Goal: Communication & Community: Answer question/provide support

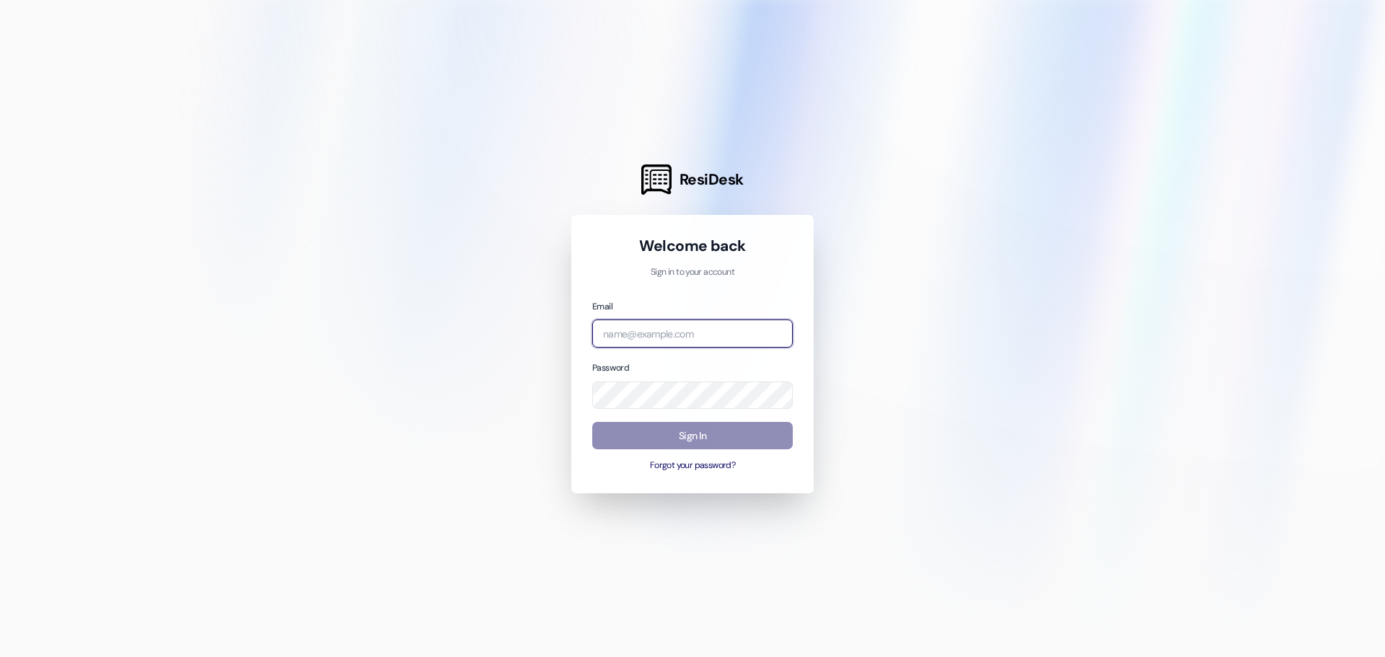
type input "[PERSON_NAME][EMAIL_ADDRESS][DOMAIN_NAME]"
click at [682, 435] on button "Sign In" at bounding box center [692, 436] width 201 height 28
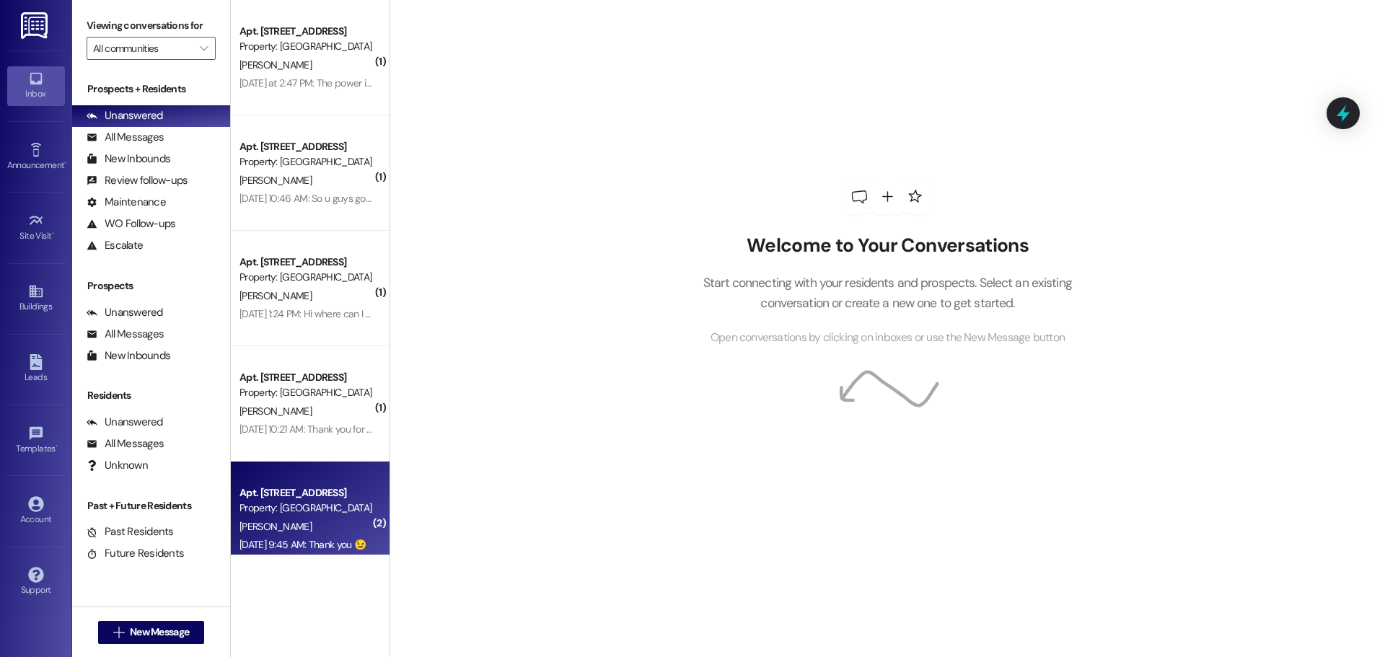
click at [307, 493] on div "Apt. [STREET_ADDRESS]" at bounding box center [306, 493] width 133 height 15
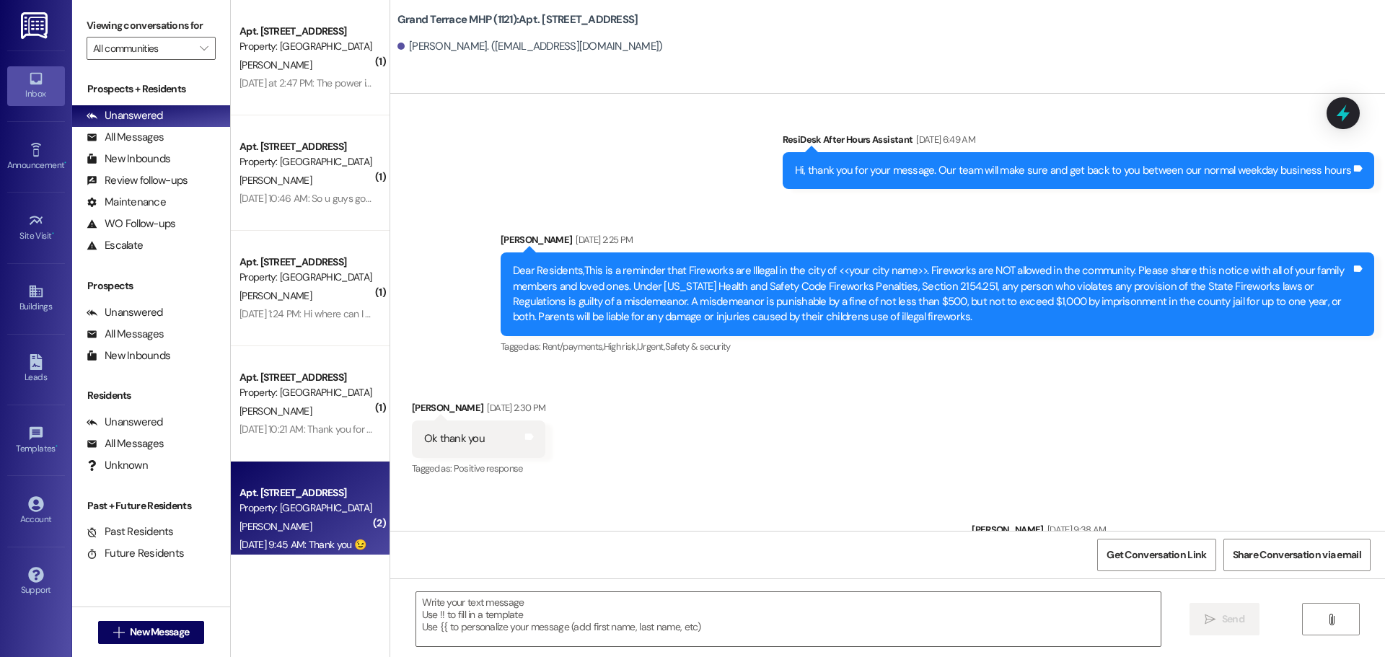
scroll to position [553, 0]
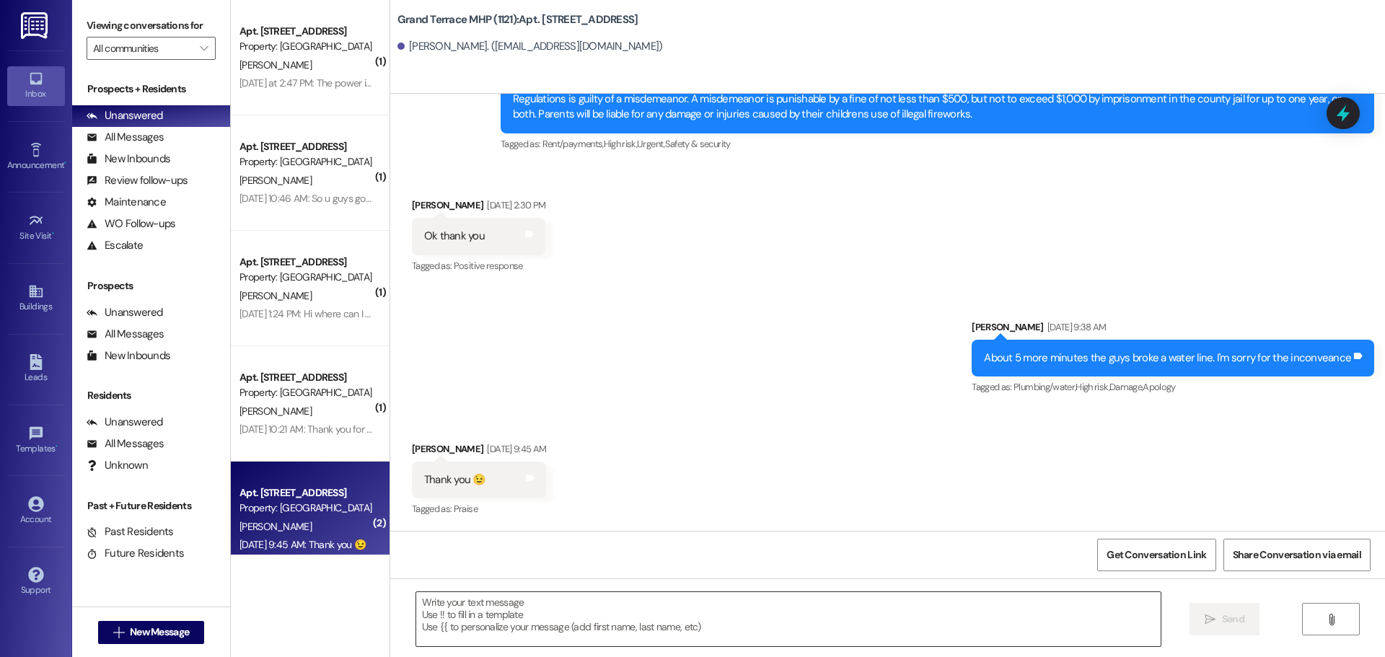
click at [475, 613] on textarea at bounding box center [788, 619] width 744 height 54
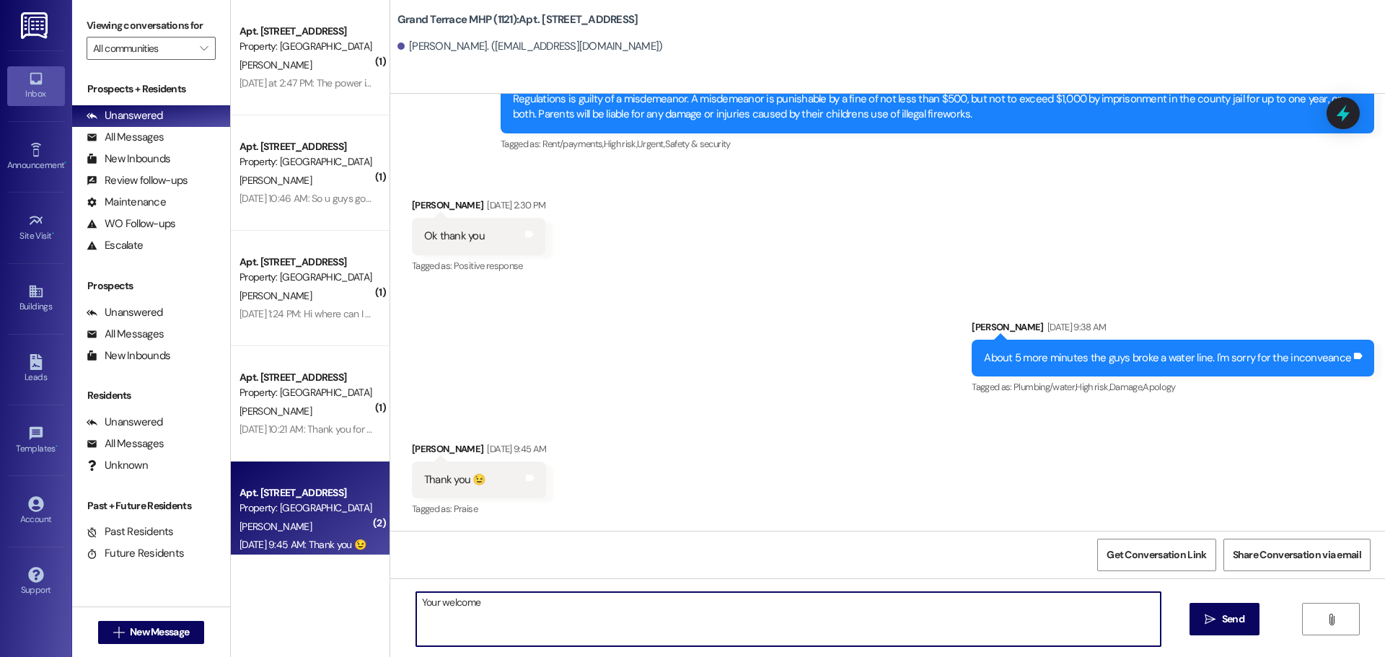
drag, startPoint x: 486, startPoint y: 601, endPoint x: 454, endPoint y: 607, distance: 32.3
click at [410, 599] on div "Your welcome" at bounding box center [781, 620] width 746 height 56
type textarea "Your welcome"
click at [730, 476] on div "Received via SMS [PERSON_NAME] [DATE] 9:45 AM Thank you 😉 Tags and notes Tagged…" at bounding box center [887, 470] width 995 height 122
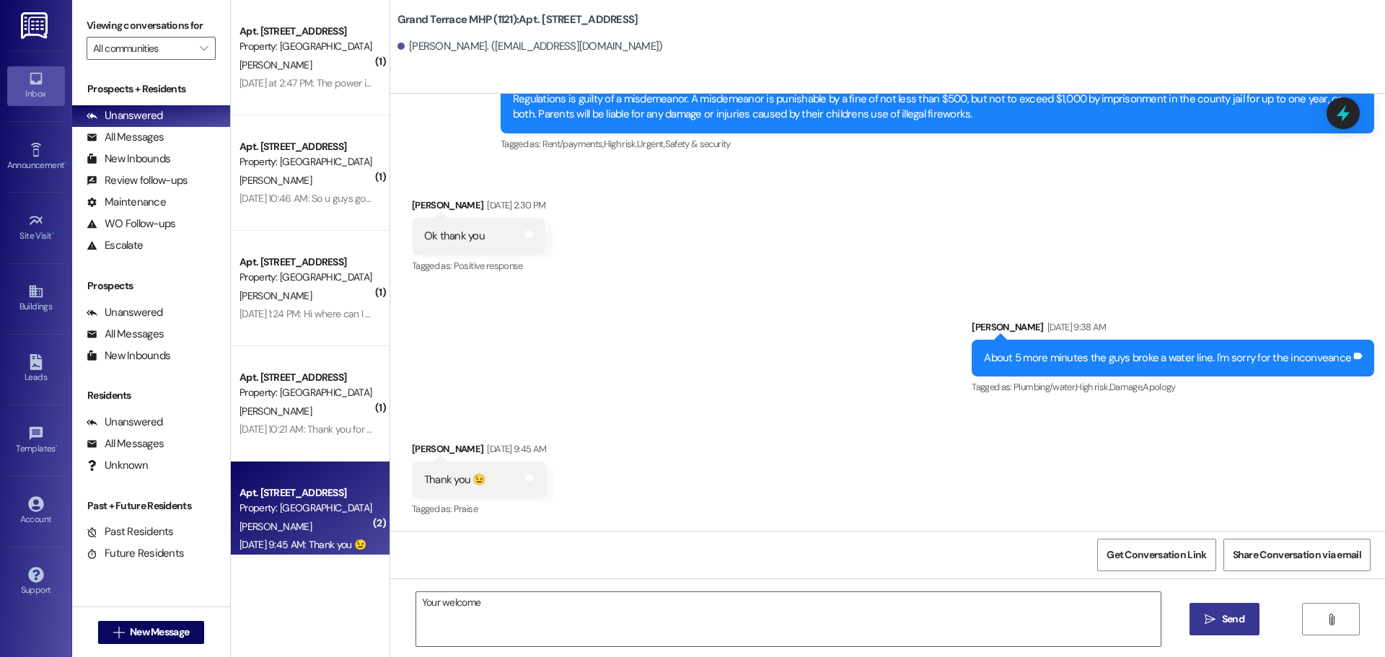
click at [1239, 615] on span "Send" at bounding box center [1233, 619] width 22 height 15
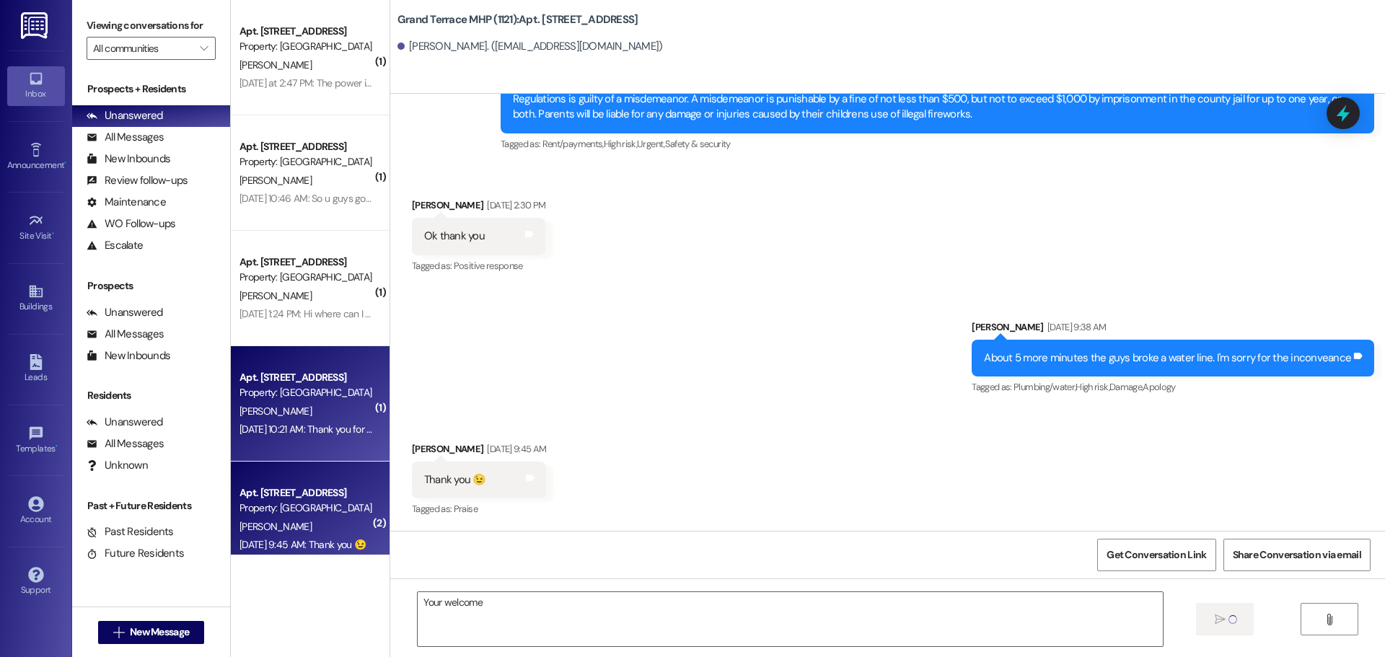
click at [280, 390] on div "Property: [GEOGRAPHIC_DATA] MHP (1121)" at bounding box center [306, 392] width 133 height 15
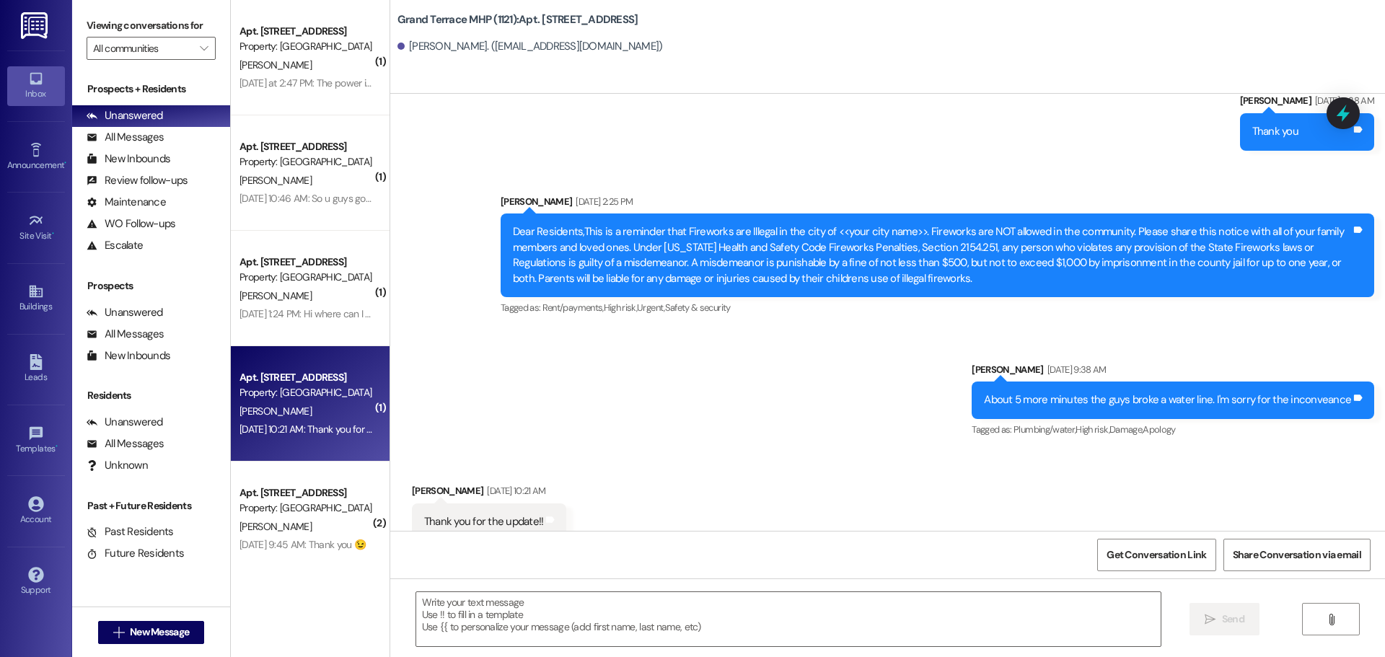
scroll to position [2836, 0]
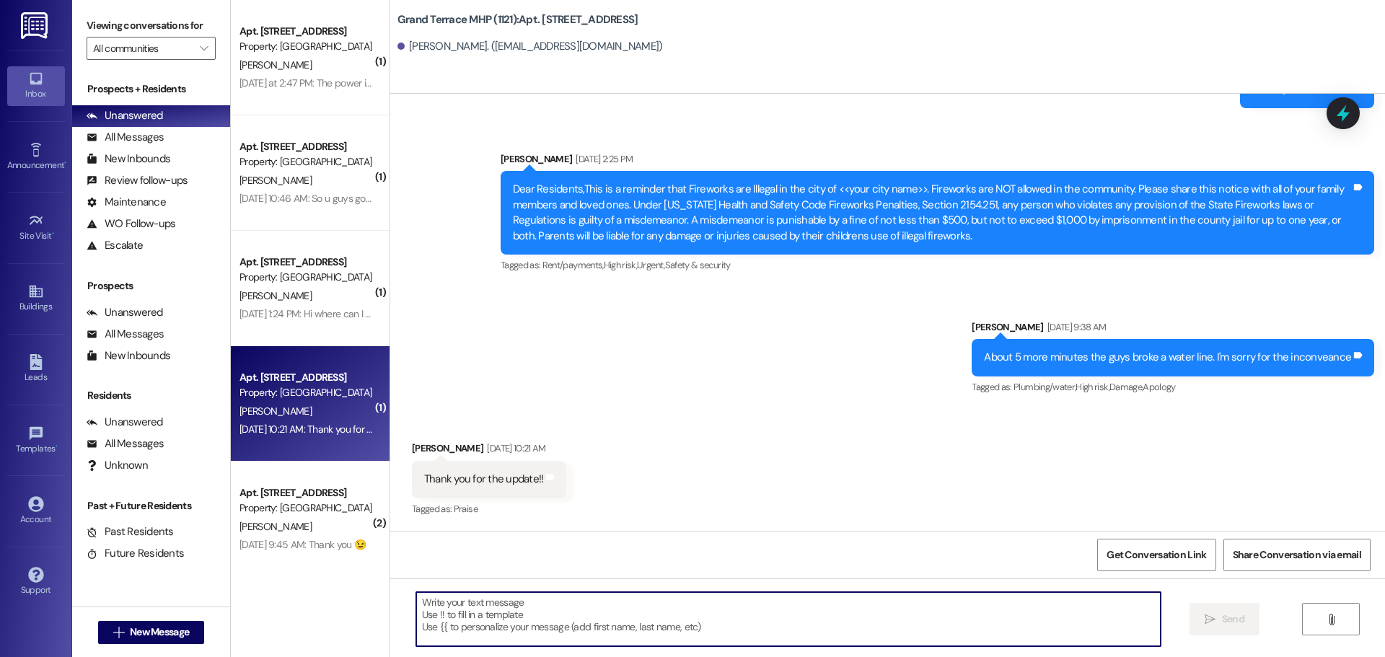
paste textarea "Your welcome"
type textarea "Your welcome"
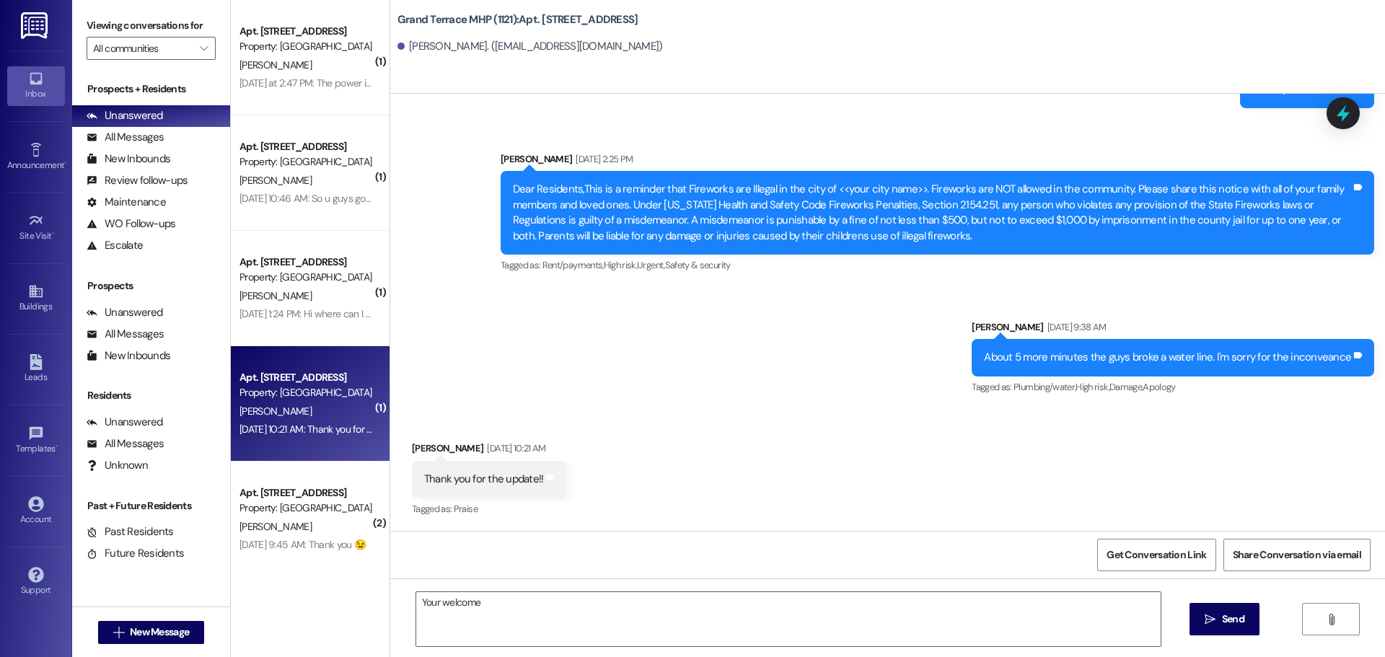
drag, startPoint x: 1209, startPoint y: 617, endPoint x: 1182, endPoint y: 609, distance: 27.8
click at [1208, 617] on icon "" at bounding box center [1210, 620] width 11 height 12
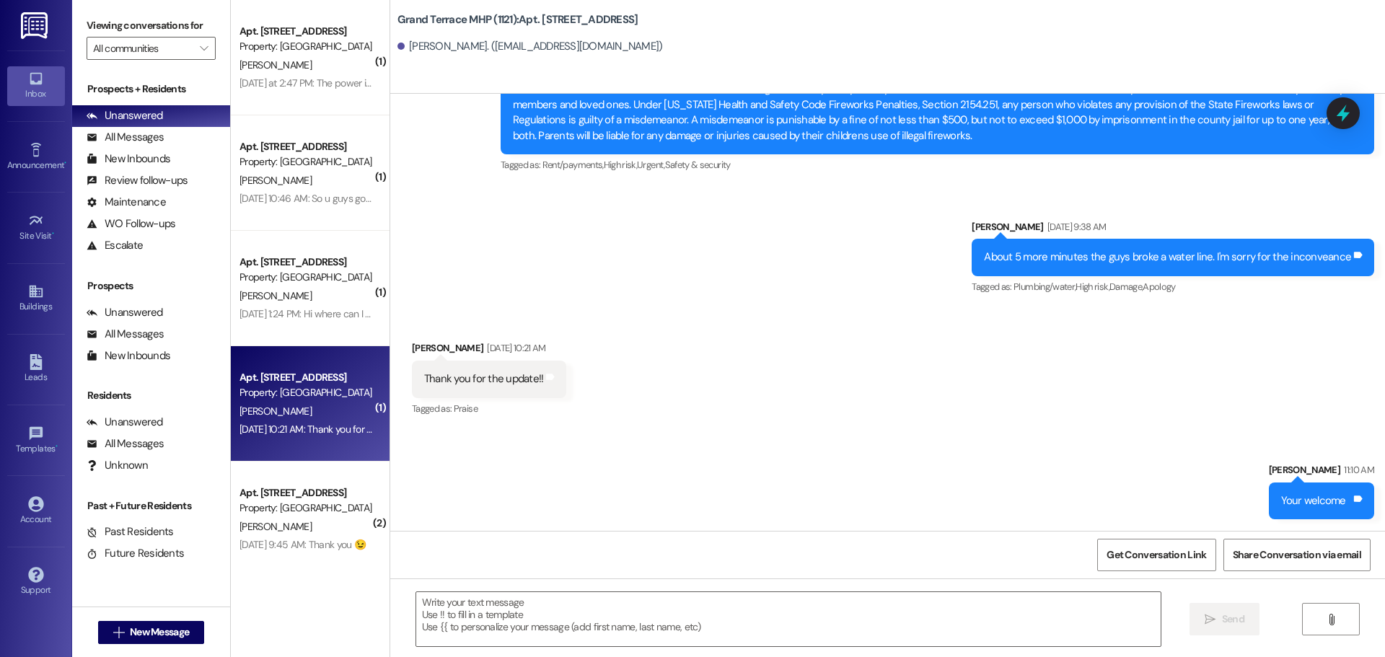
scroll to position [2938, 0]
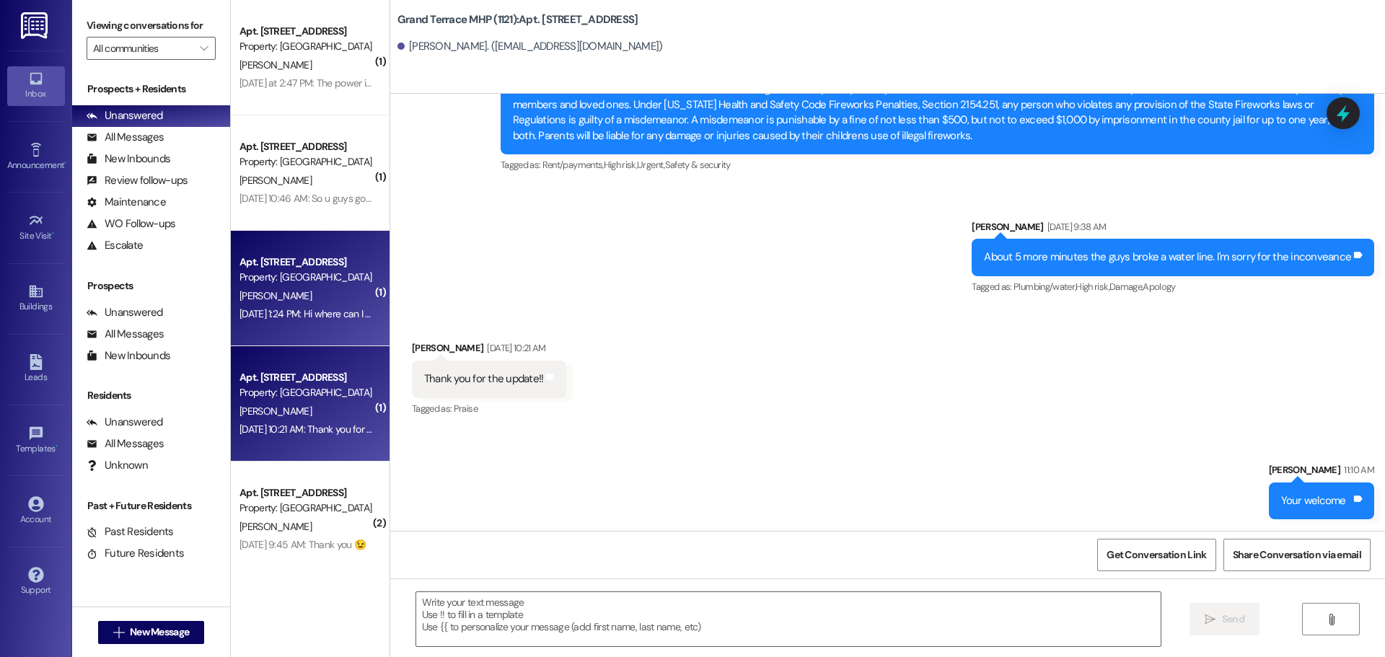
click at [300, 292] on div "[PERSON_NAME]" at bounding box center [306, 296] width 136 height 18
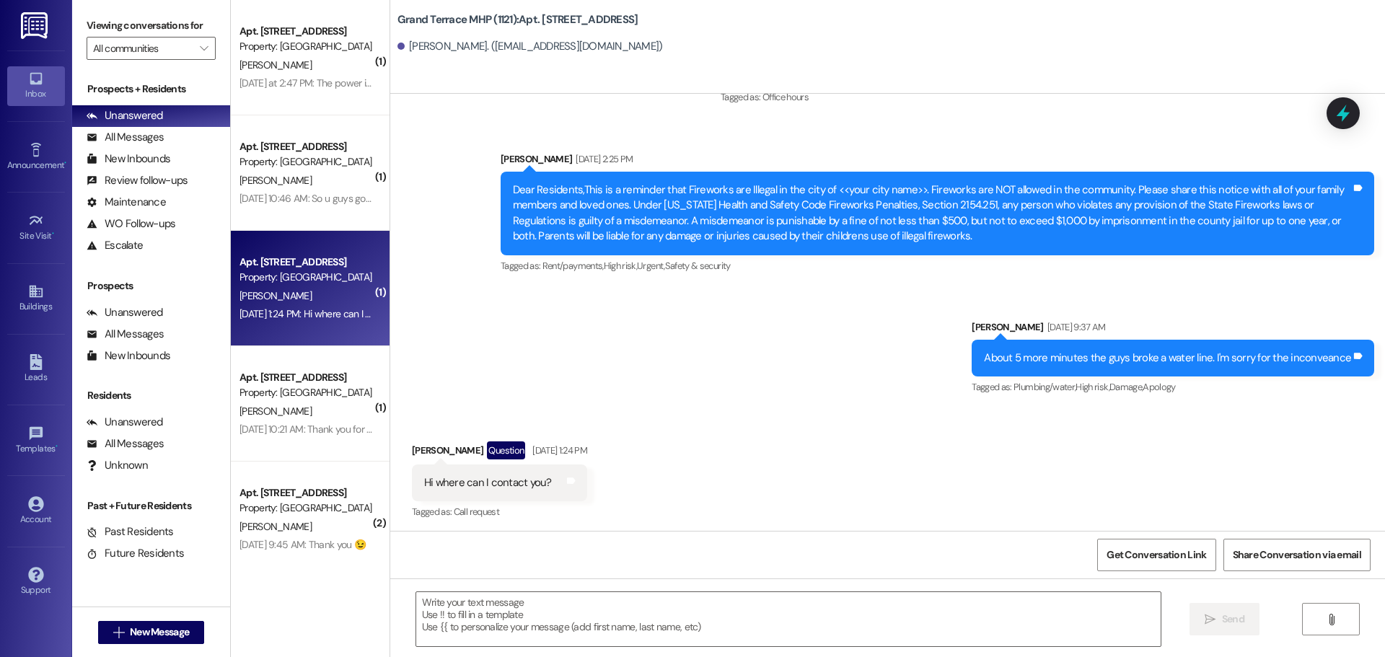
scroll to position [1935, 0]
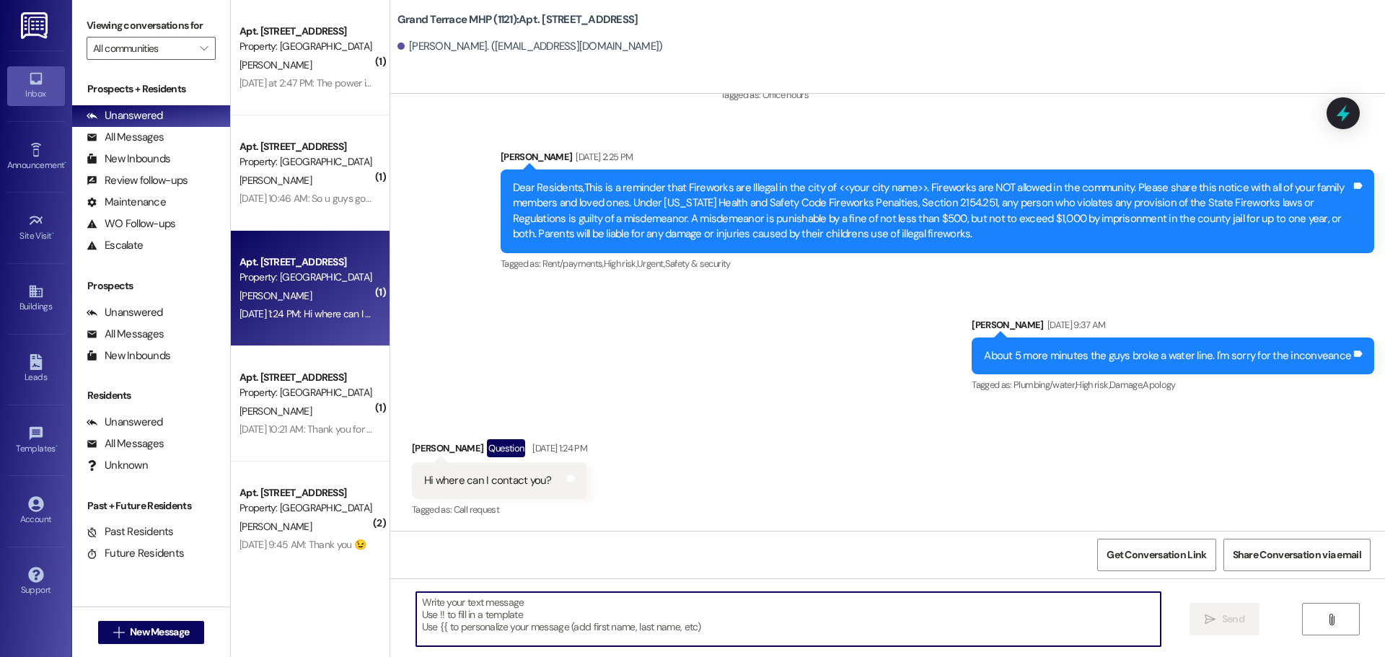
click at [452, 608] on textarea at bounding box center [788, 619] width 744 height 54
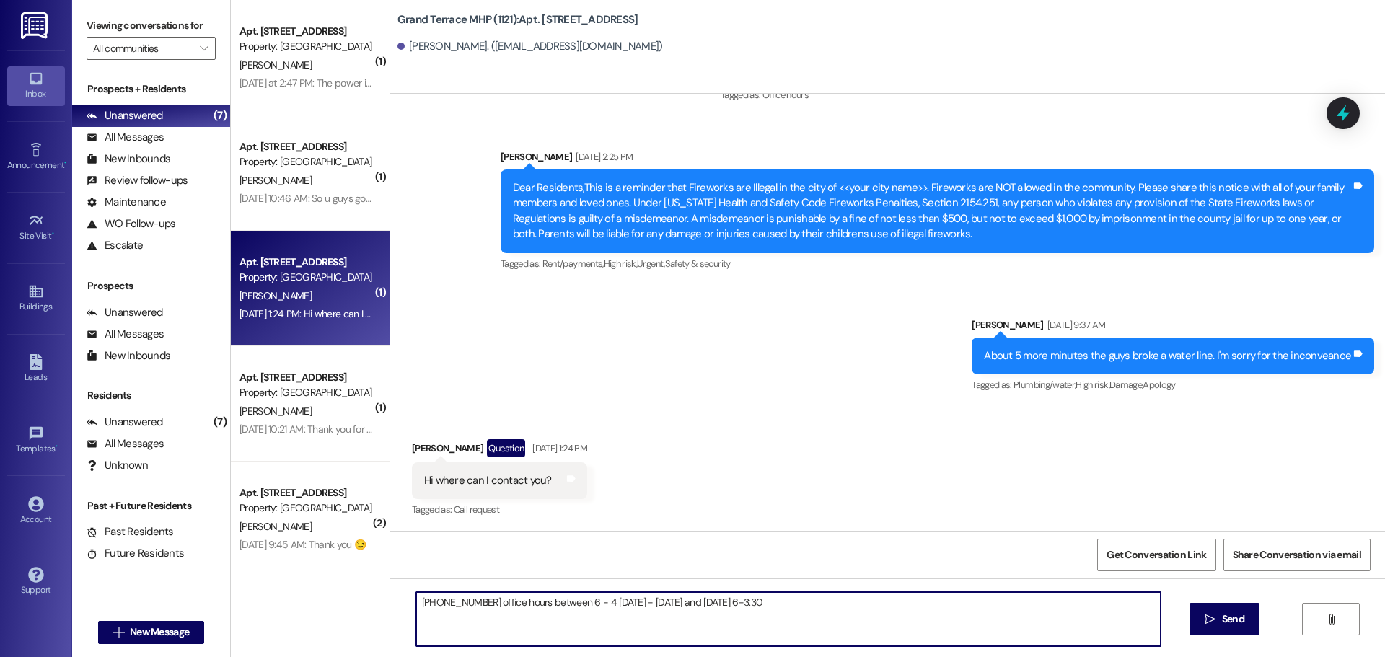
click at [704, 602] on textarea "[PHONE_NUMBER] office hours between 6 - 4 [DATE] - [DATE] and [DATE] 6-3:30" at bounding box center [788, 619] width 744 height 54
click at [789, 606] on textarea "[PHONE_NUMBER] office hours between 6 - 4 [DATE] - [DATE] and [DATE] 6-3:30" at bounding box center [788, 619] width 744 height 54
type textarea "[PHONE_NUMBER] office hours between 6 - 4 [DATE] - [DATE] and [DATE] 6-3:30"
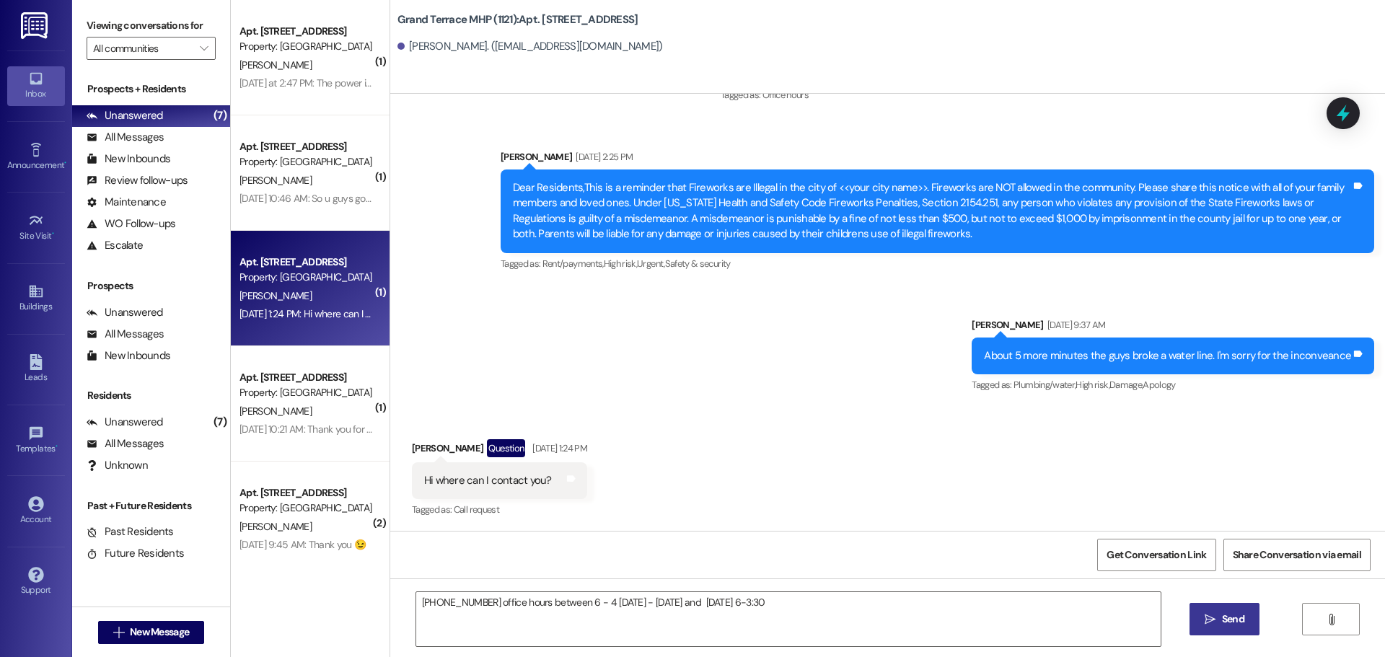
click at [1232, 615] on span "Send" at bounding box center [1233, 619] width 22 height 15
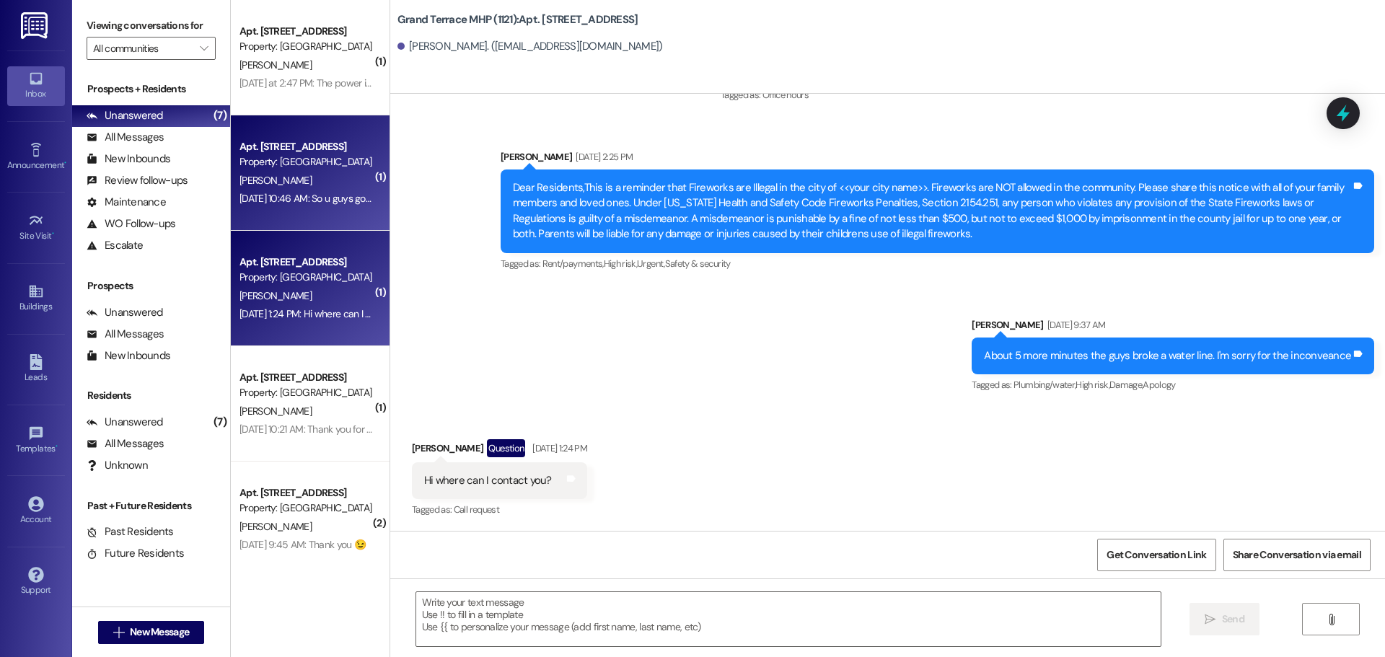
click at [277, 172] on div "[PERSON_NAME]" at bounding box center [306, 181] width 136 height 18
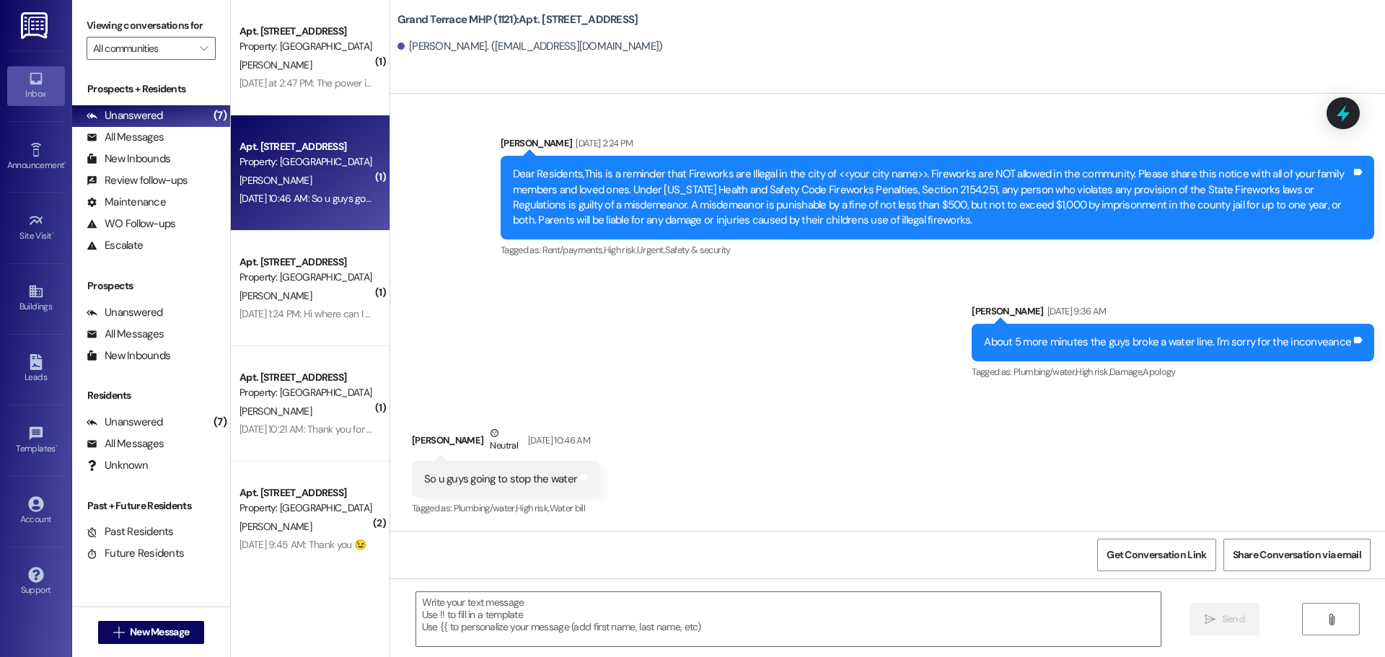
scroll to position [753, 0]
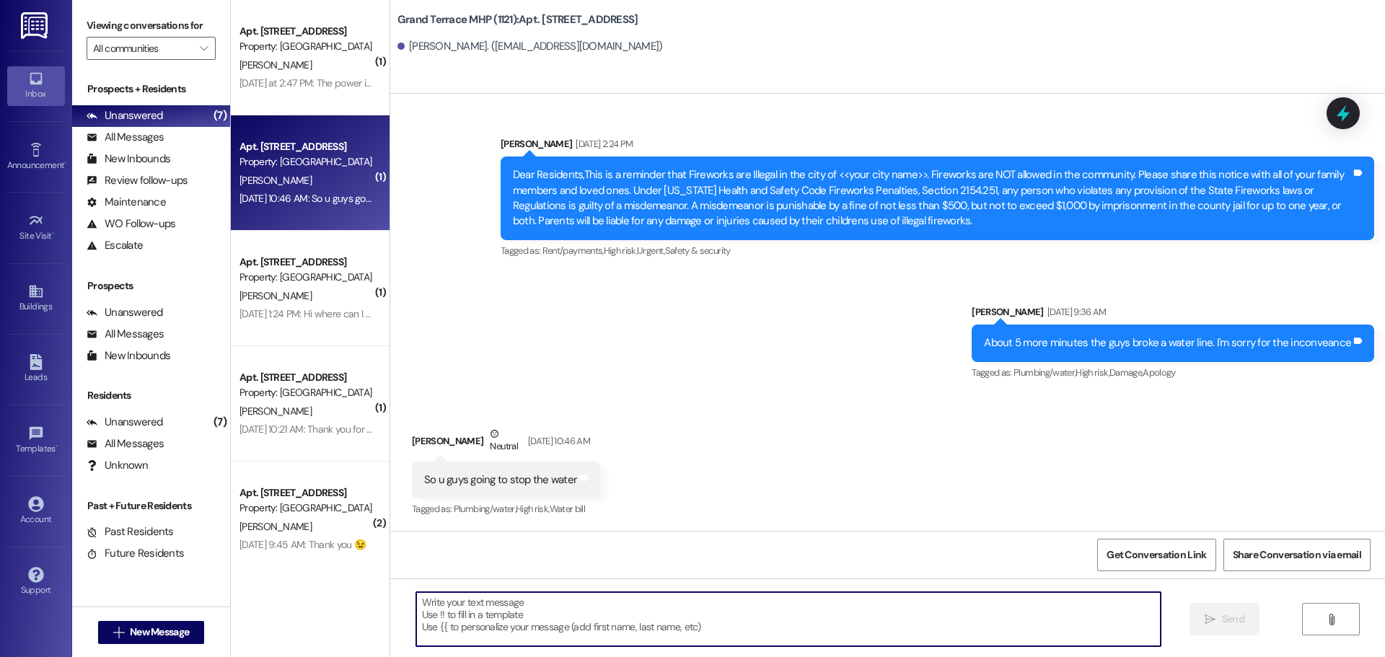
click at [504, 605] on textarea at bounding box center [788, 619] width 744 height 54
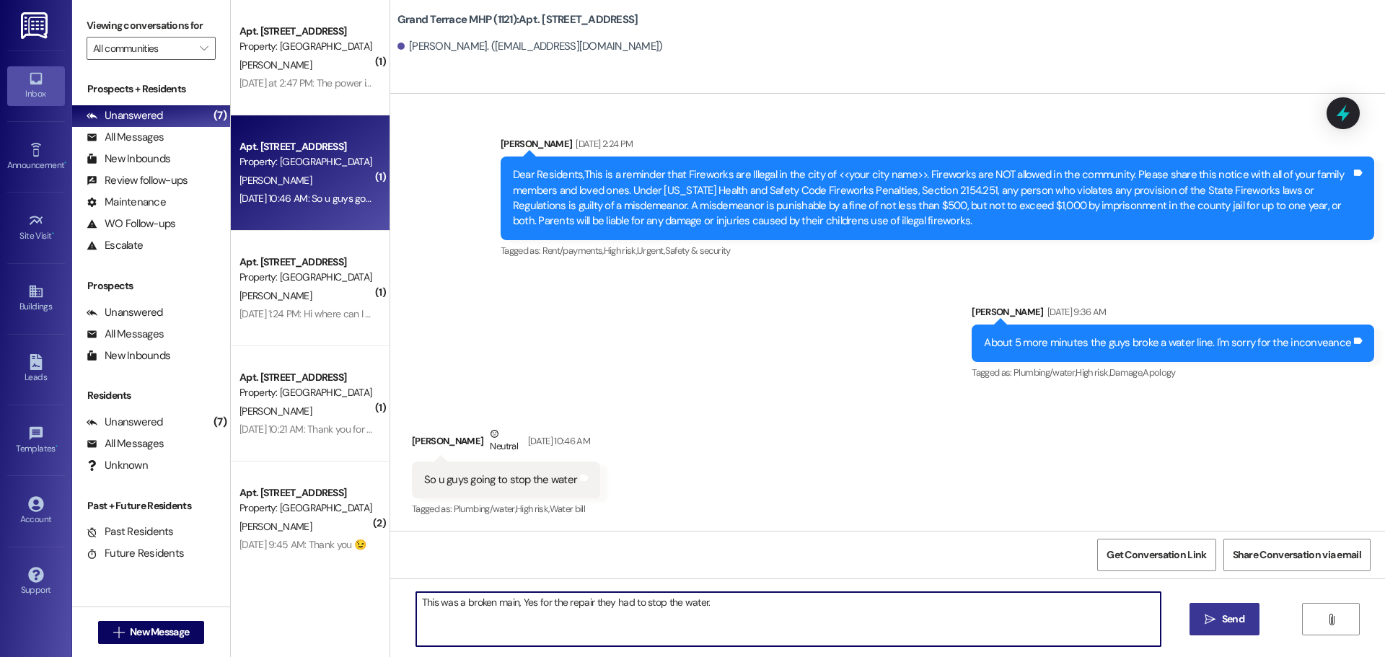
type textarea "This was a broken main, Yes for the repair they had to stop the water."
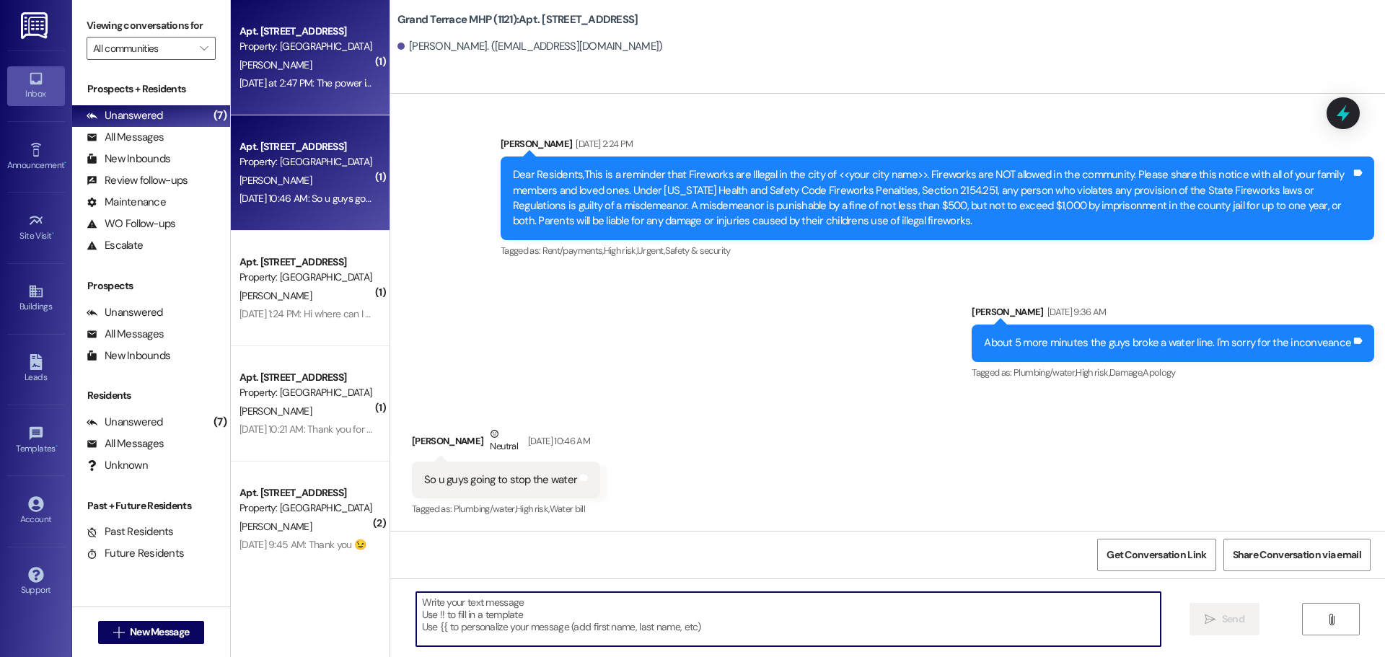
click at [315, 73] on div "[PERSON_NAME]" at bounding box center [306, 65] width 136 height 18
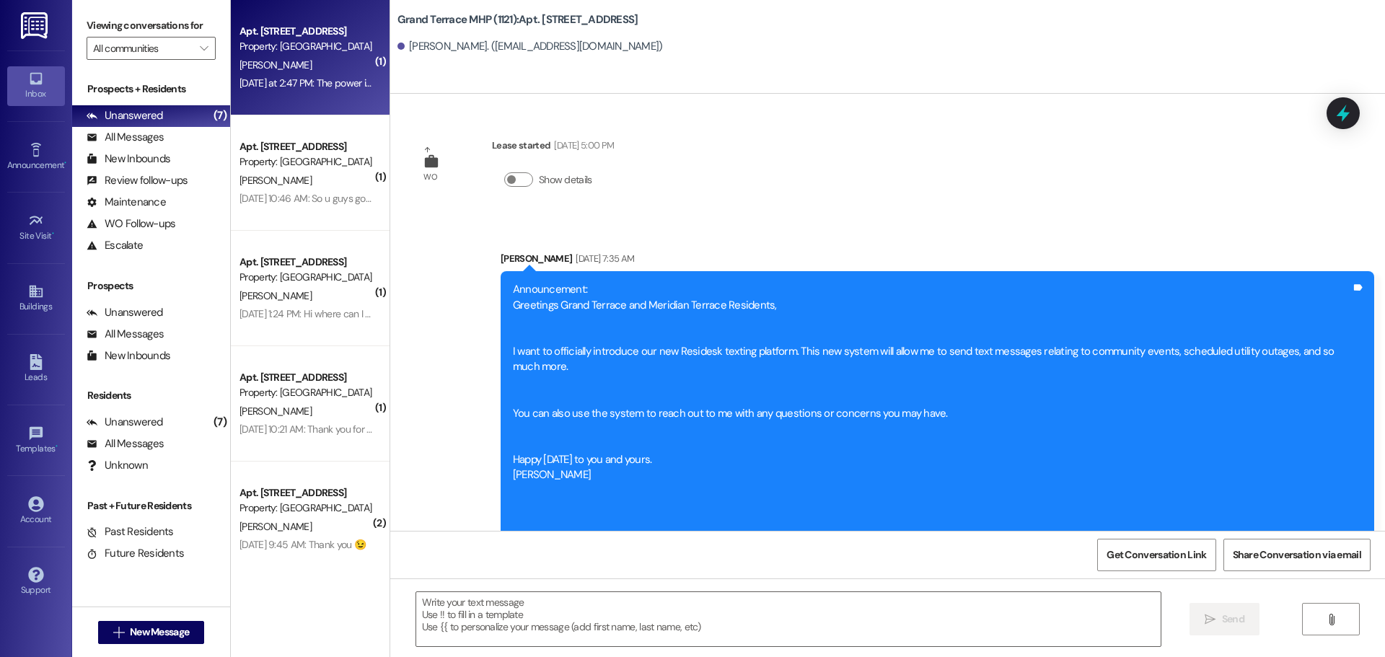
scroll to position [11197, 0]
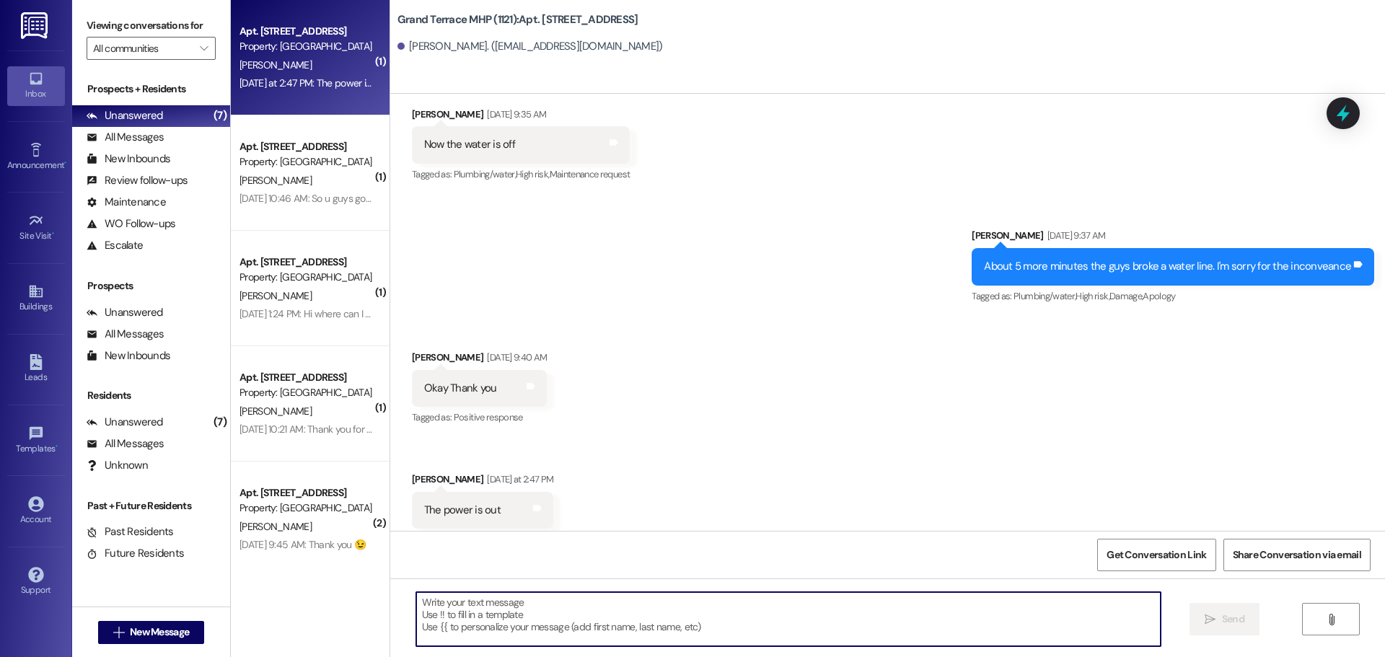
click at [450, 604] on textarea at bounding box center [788, 619] width 744 height 54
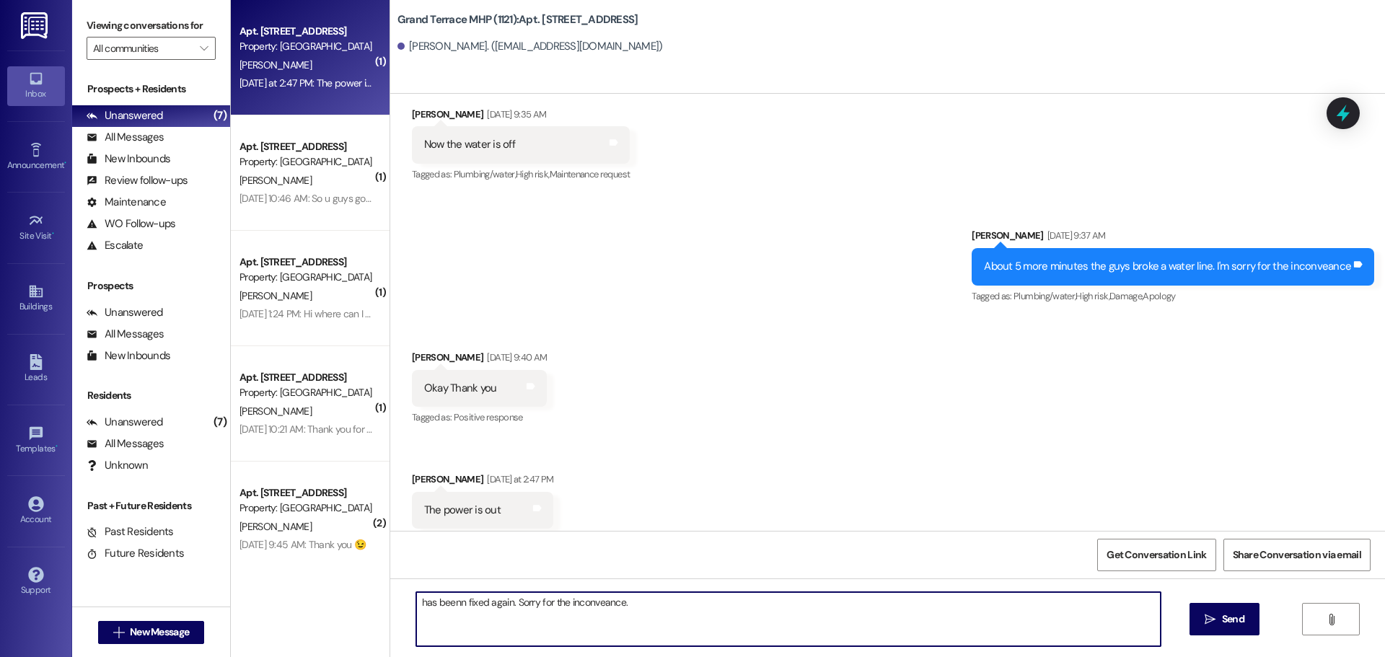
drag, startPoint x: 428, startPoint y: 601, endPoint x: 456, endPoint y: 620, distance: 33.8
click at [426, 602] on textarea "has beenn fixed again. Sorry for the inconveance." at bounding box center [788, 619] width 744 height 54
click at [643, 598] on textarea "Has beenn fixed again. Sorry for the inconveance." at bounding box center [788, 619] width 744 height 54
type textarea "Has beenn fixed again. Sorry for the inconveance. With the heat and everyone us…"
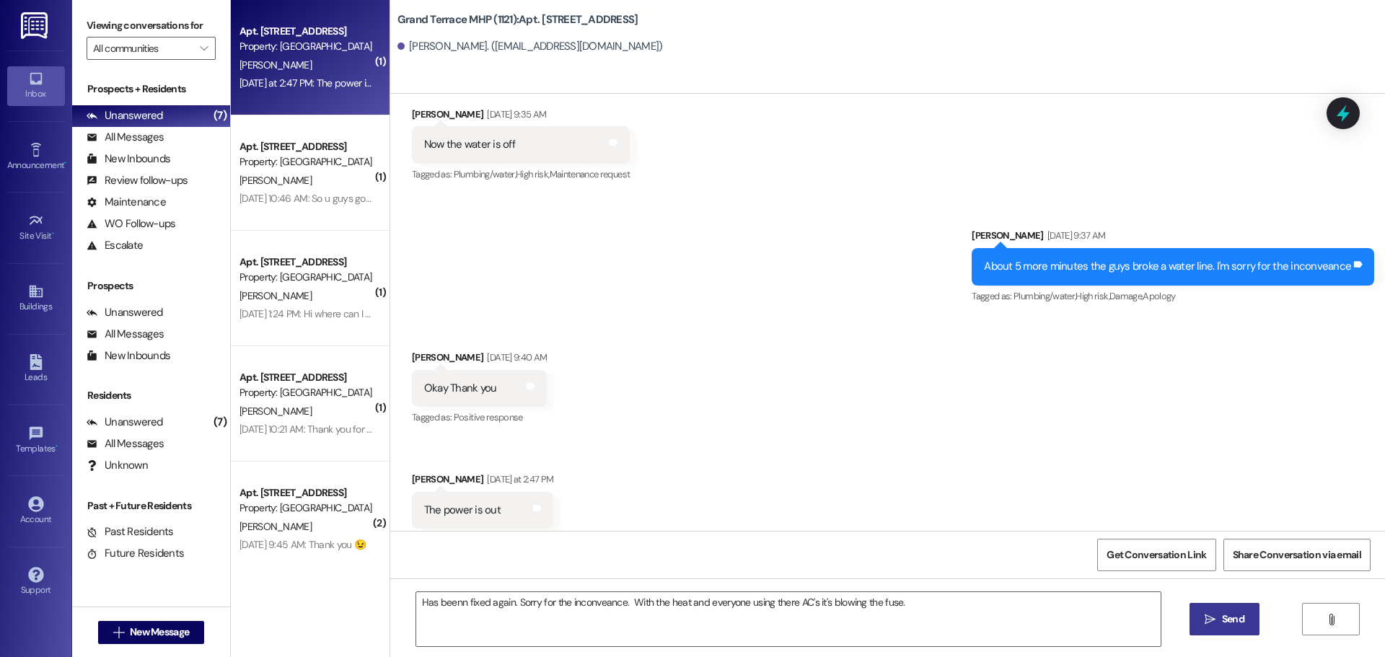
click at [1219, 618] on span "Send" at bounding box center [1233, 619] width 28 height 15
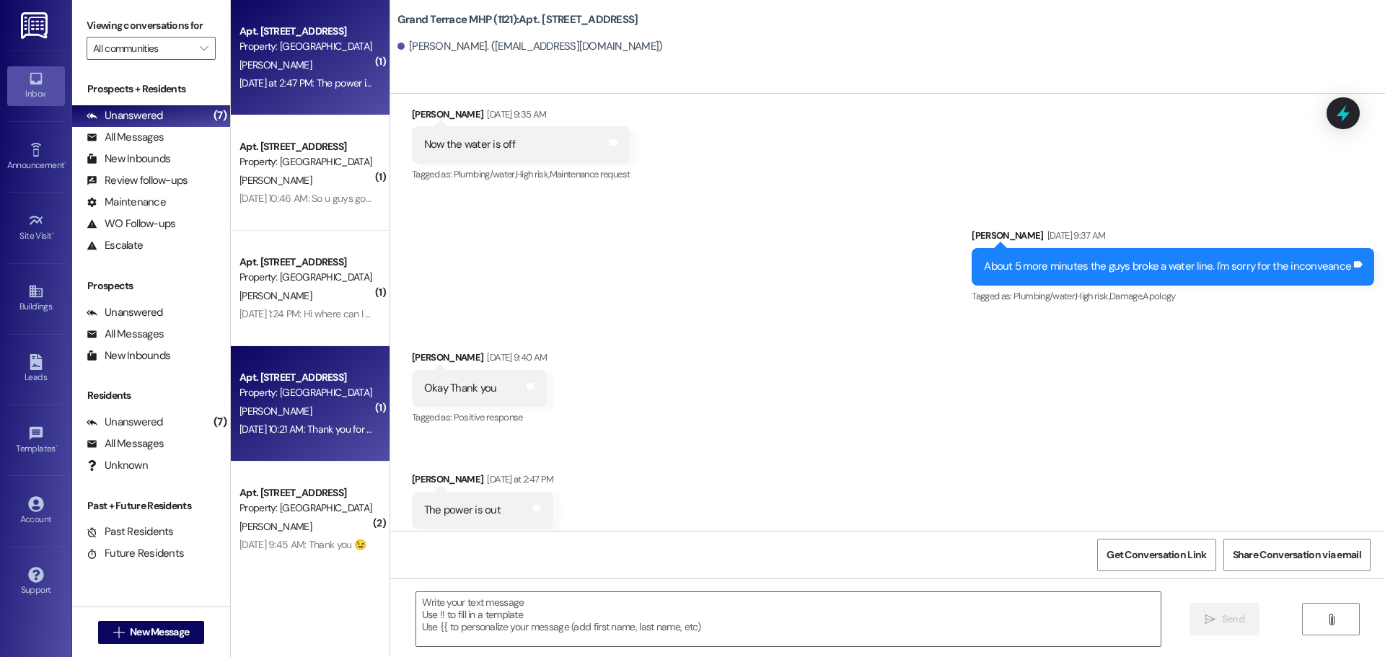
scroll to position [11196, 0]
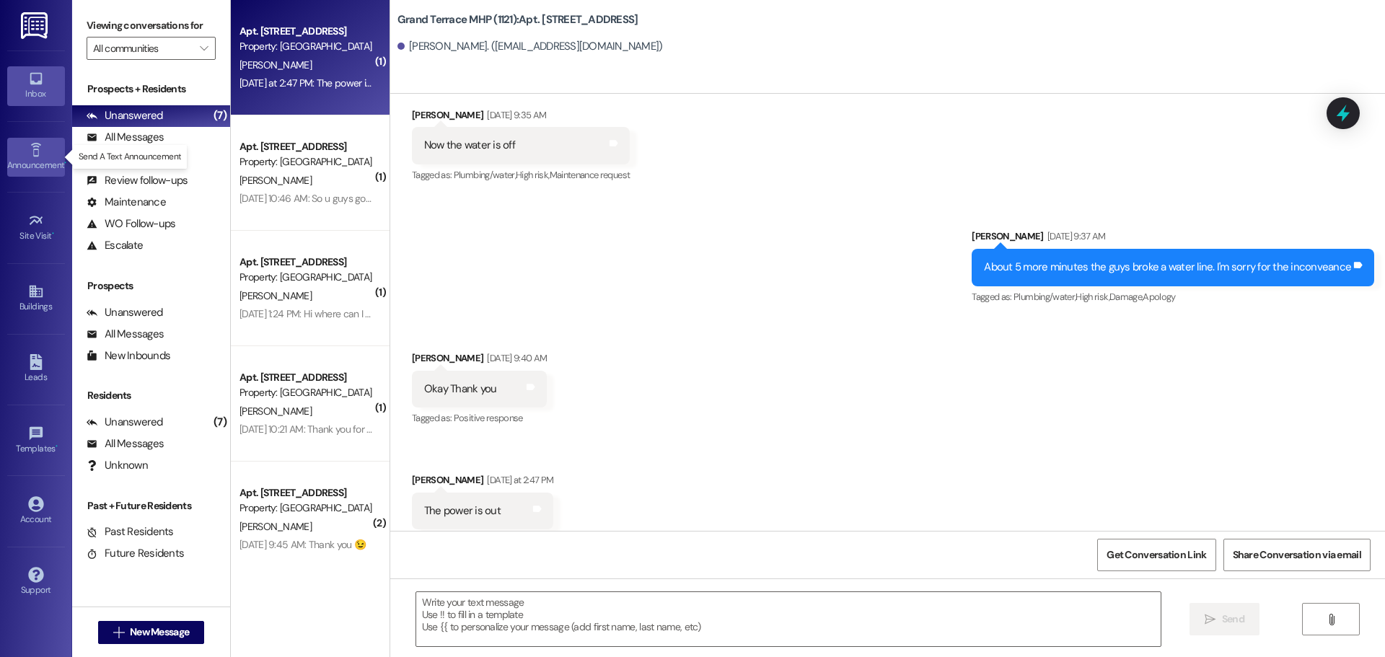
click at [29, 160] on div "Announcement •" at bounding box center [36, 165] width 72 height 14
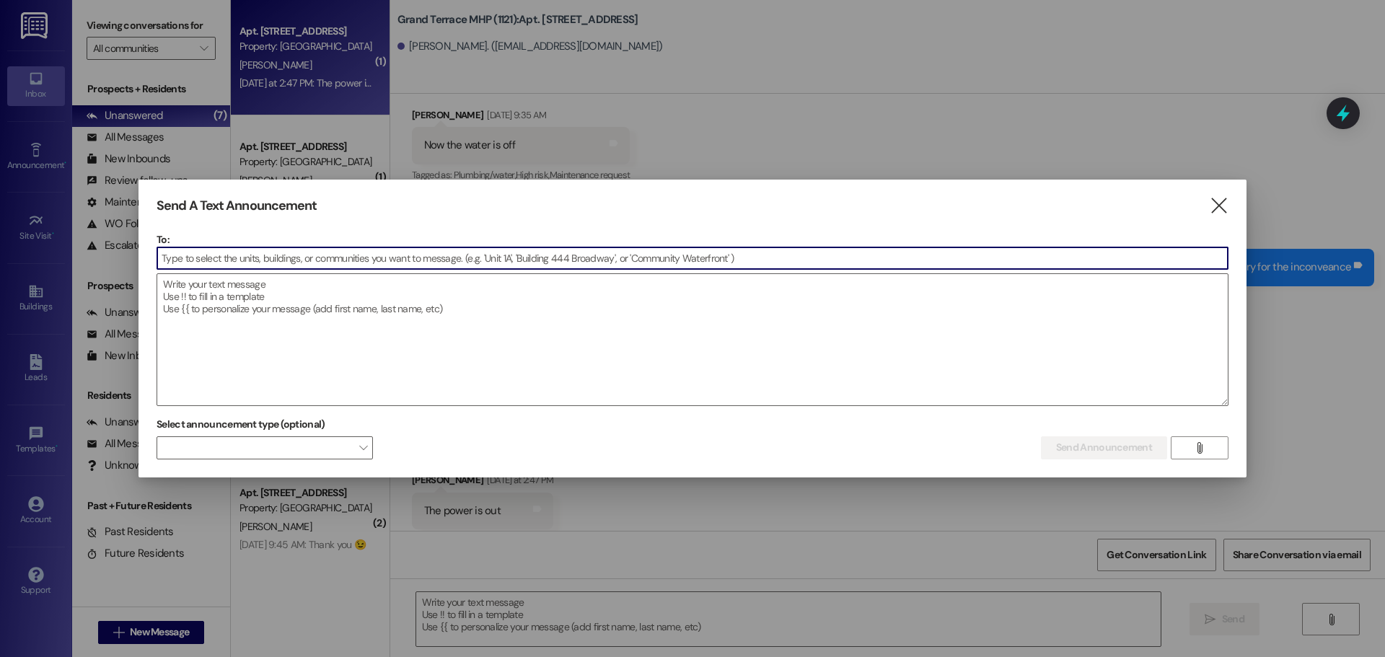
click at [228, 259] on input at bounding box center [692, 258] width 1071 height 22
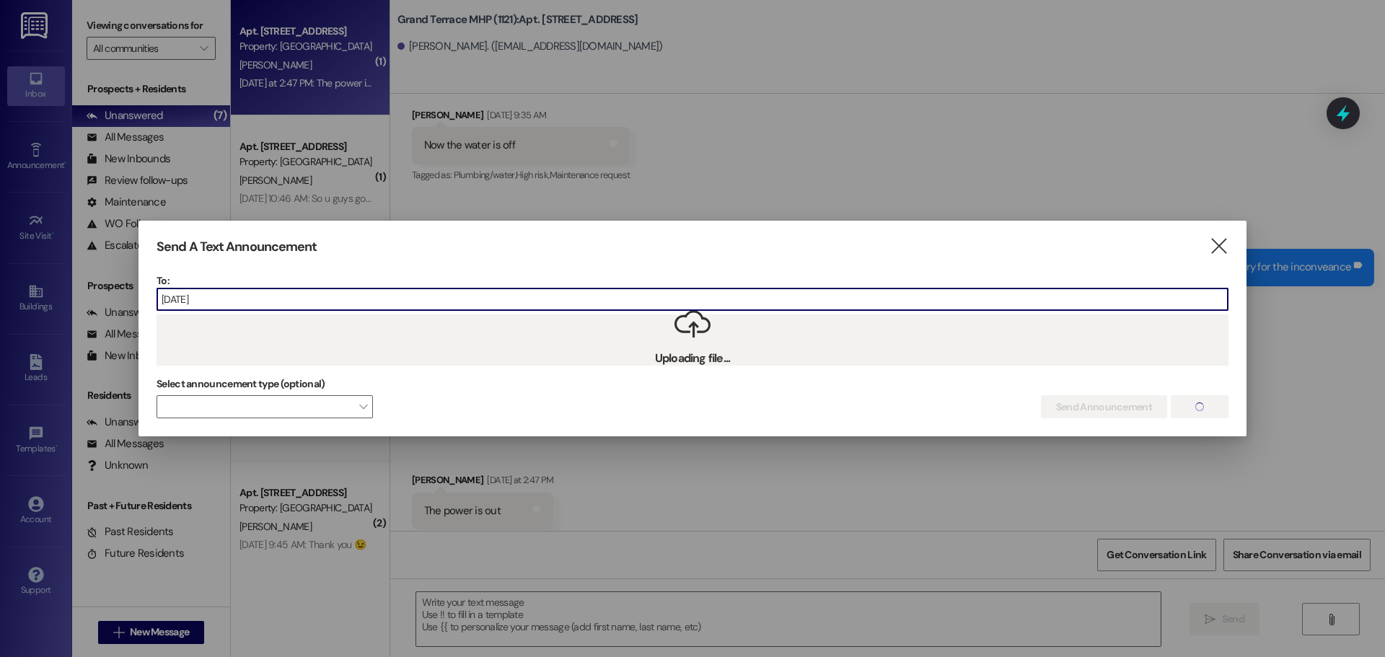
type input "[DATE]"
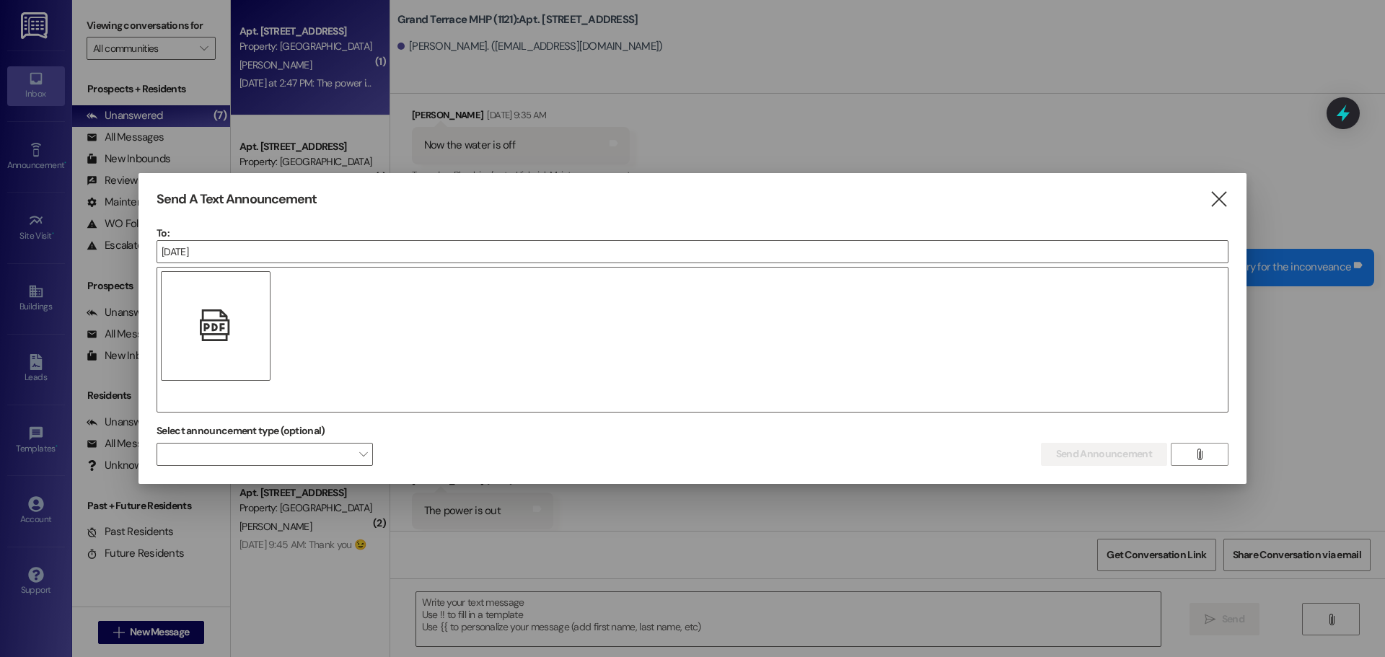
drag, startPoint x: 233, startPoint y: 325, endPoint x: 214, endPoint y: 328, distance: 19.0
click at [214, 327] on div " Drop image file here " at bounding box center [693, 340] width 1072 height 146
click at [216, 332] on icon "" at bounding box center [215, 325] width 31 height 15
click at [438, 351] on div "" at bounding box center [693, 340] width 1072 height 146
click at [214, 330] on icon "" at bounding box center [215, 325] width 31 height 15
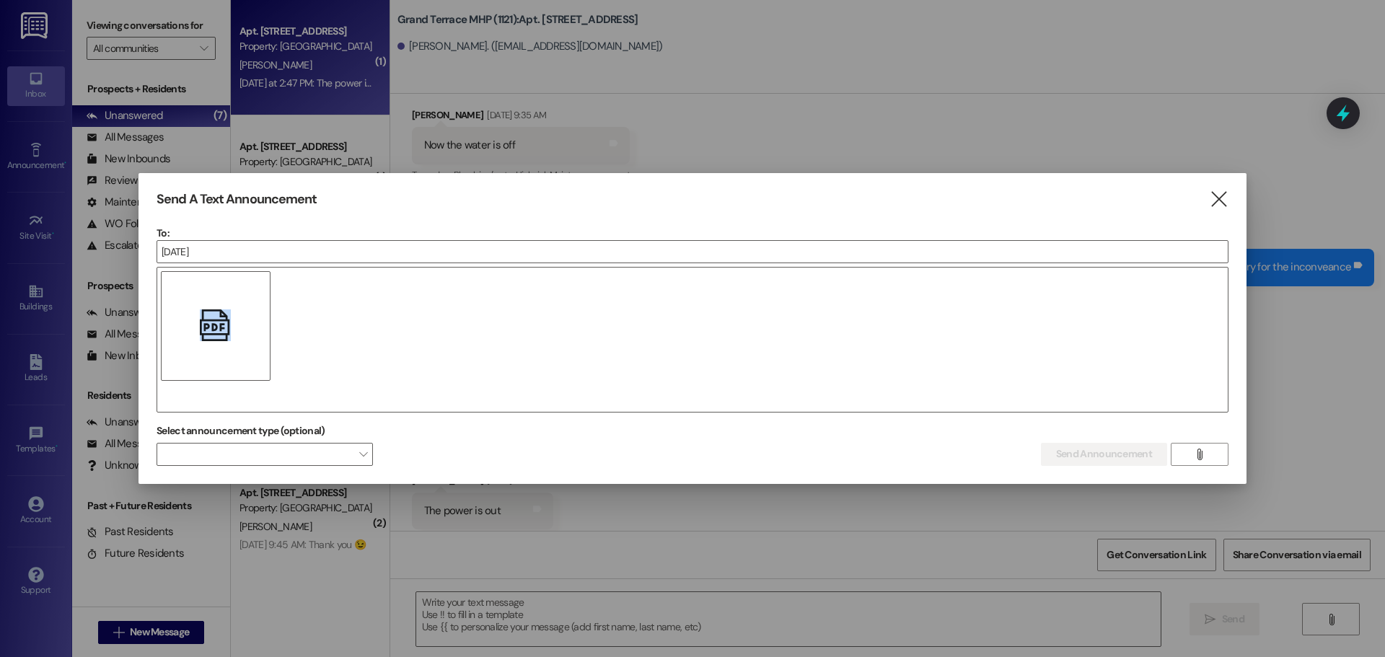
click at [216, 331] on icon "" at bounding box center [215, 325] width 31 height 15
click at [426, 338] on div "" at bounding box center [693, 340] width 1072 height 146
click at [250, 316] on div "" at bounding box center [216, 326] width 110 height 110
drag, startPoint x: 218, startPoint y: 319, endPoint x: 525, endPoint y: 331, distance: 307.6
click at [525, 331] on div "" at bounding box center [693, 340] width 1072 height 146
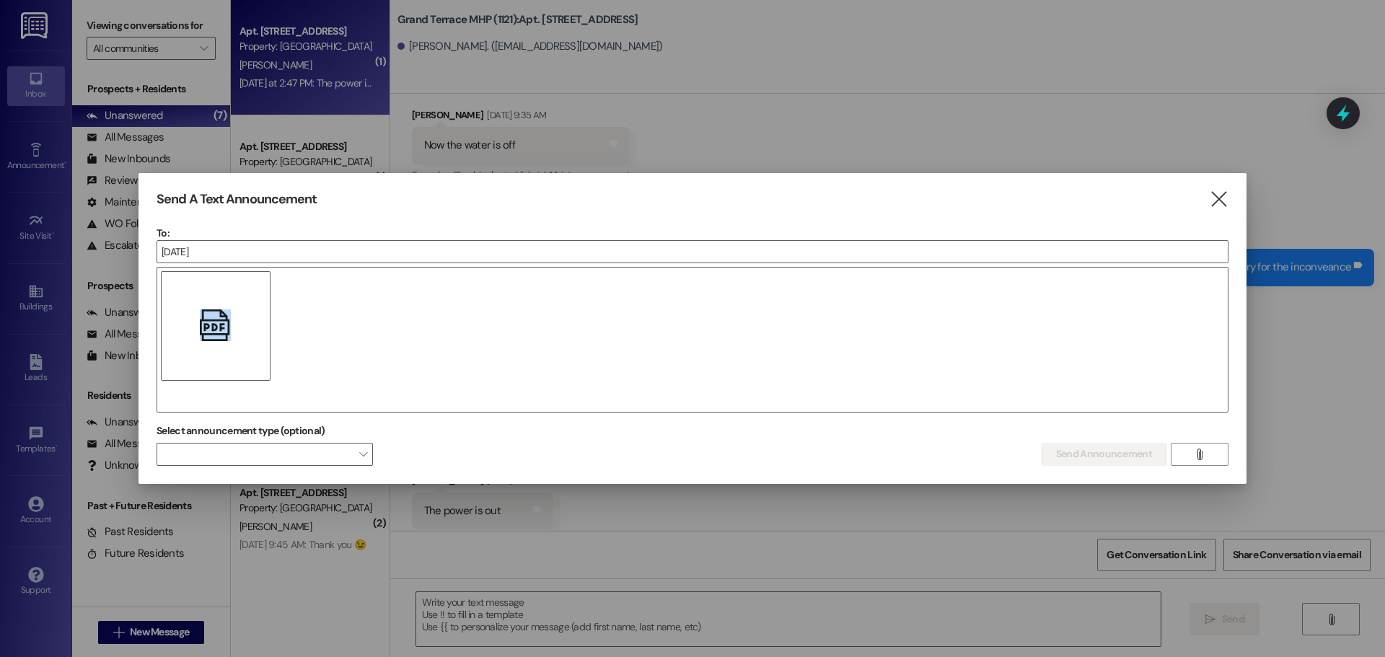
click at [242, 330] on div "" at bounding box center [216, 326] width 110 height 110
click at [472, 351] on div "" at bounding box center [693, 340] width 1072 height 146
click at [368, 448] on span at bounding box center [265, 454] width 216 height 23
click at [343, 329] on div "" at bounding box center [693, 340] width 1072 height 146
click at [1220, 196] on icon "" at bounding box center [1218, 199] width 19 height 15
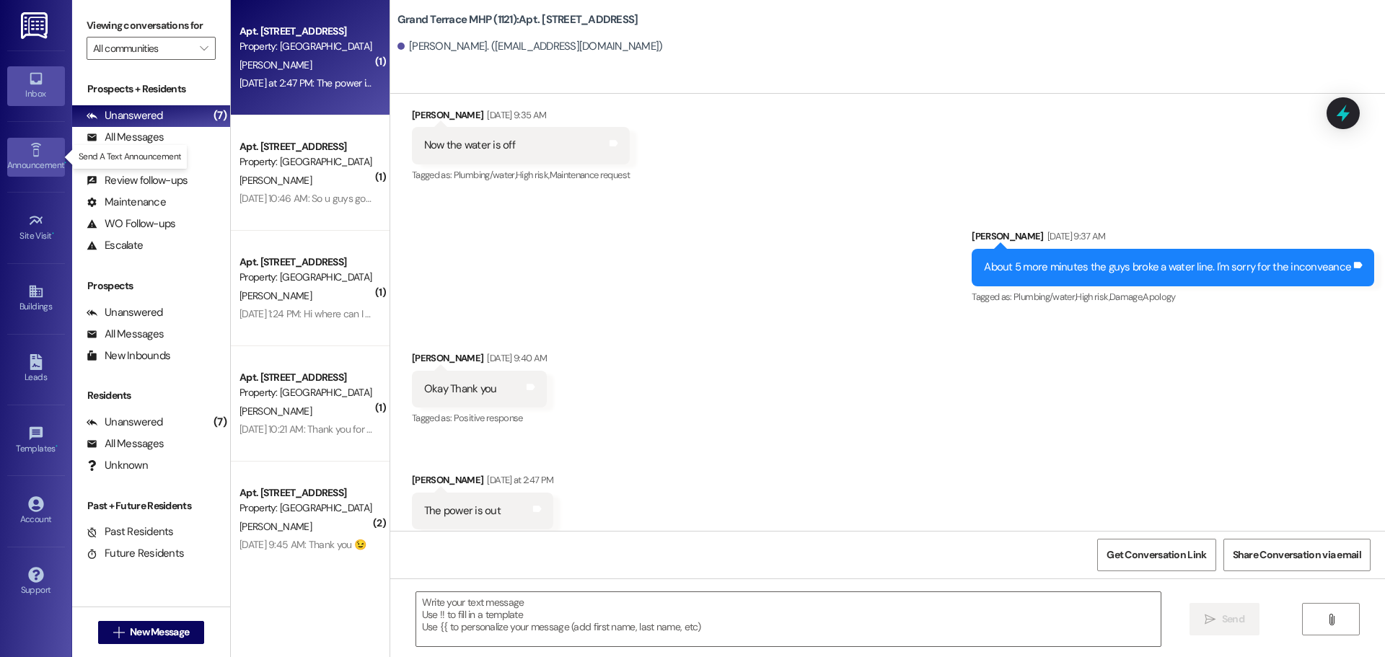
click at [30, 167] on div "Announcement •" at bounding box center [36, 165] width 72 height 14
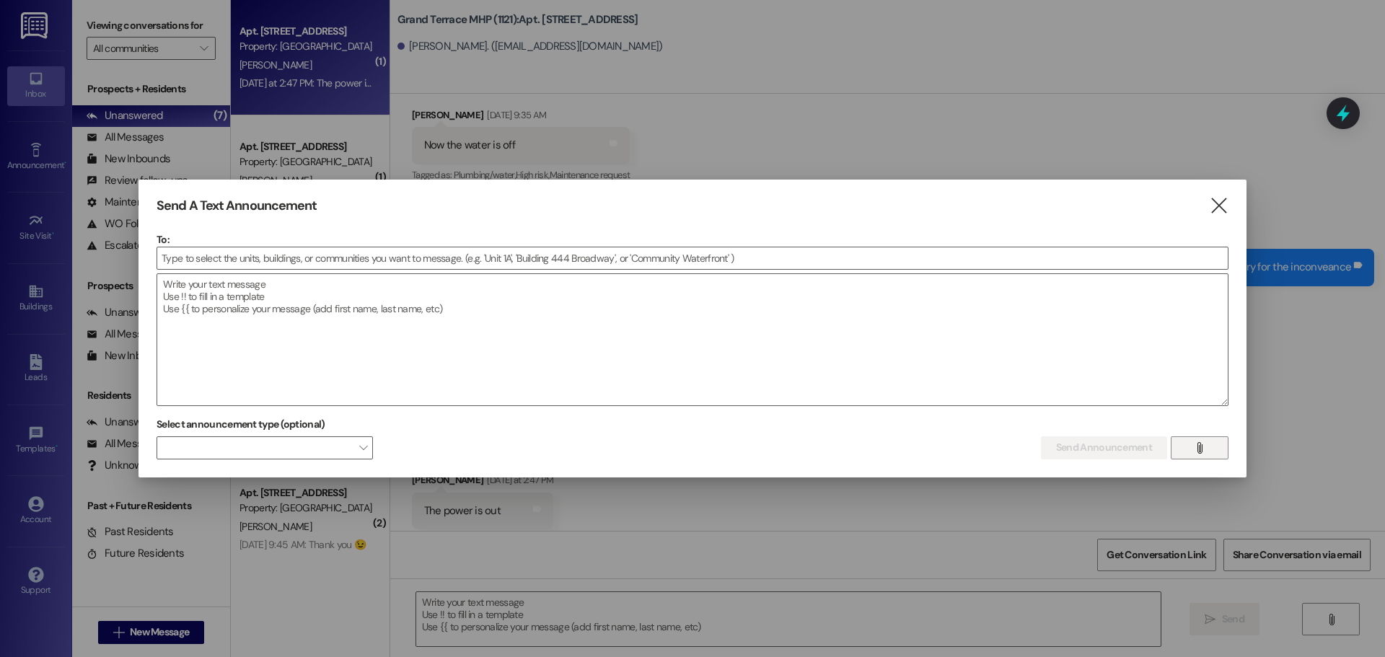
click at [1208, 450] on button "" at bounding box center [1200, 447] width 58 height 23
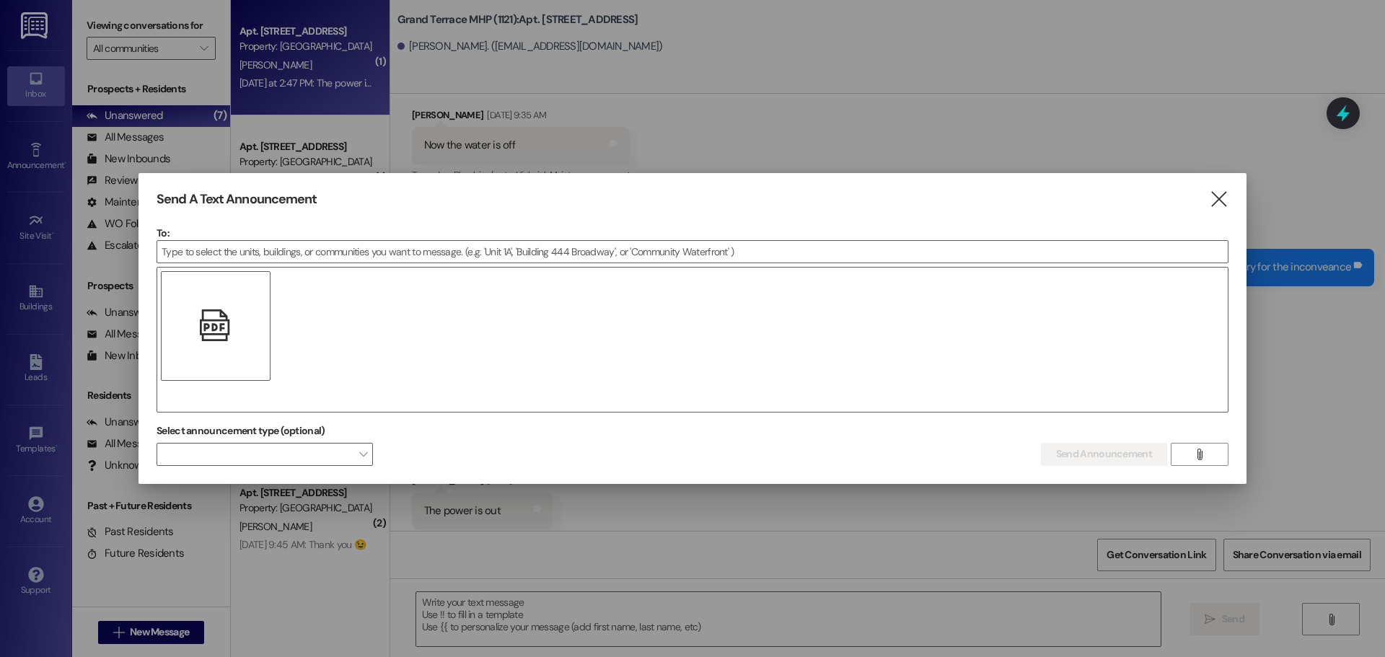
click at [224, 331] on icon "" at bounding box center [215, 325] width 31 height 15
click at [223, 329] on icon "" at bounding box center [215, 325] width 31 height 15
click at [223, 330] on icon "" at bounding box center [215, 325] width 31 height 15
click at [193, 234] on p "To:" at bounding box center [693, 233] width 1072 height 14
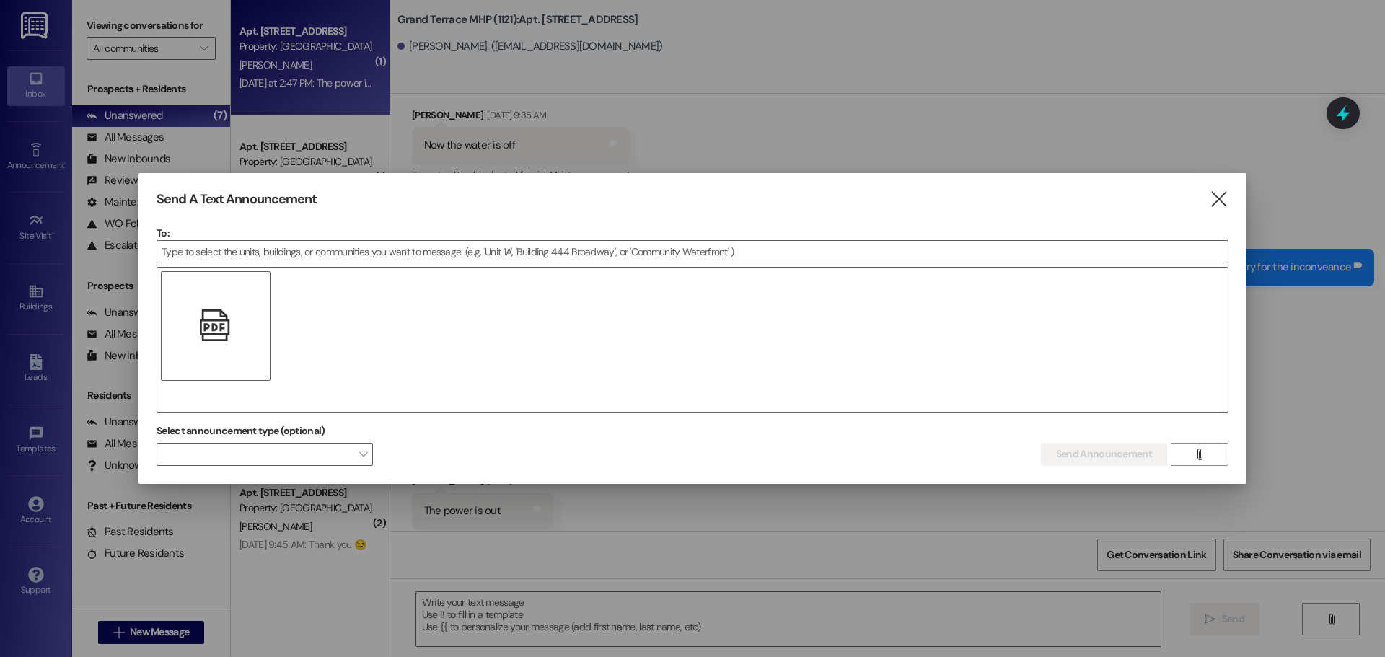
click at [193, 228] on p "To:" at bounding box center [693, 233] width 1072 height 14
click at [381, 328] on div "" at bounding box center [693, 340] width 1072 height 146
click at [289, 250] on input at bounding box center [692, 252] width 1071 height 22
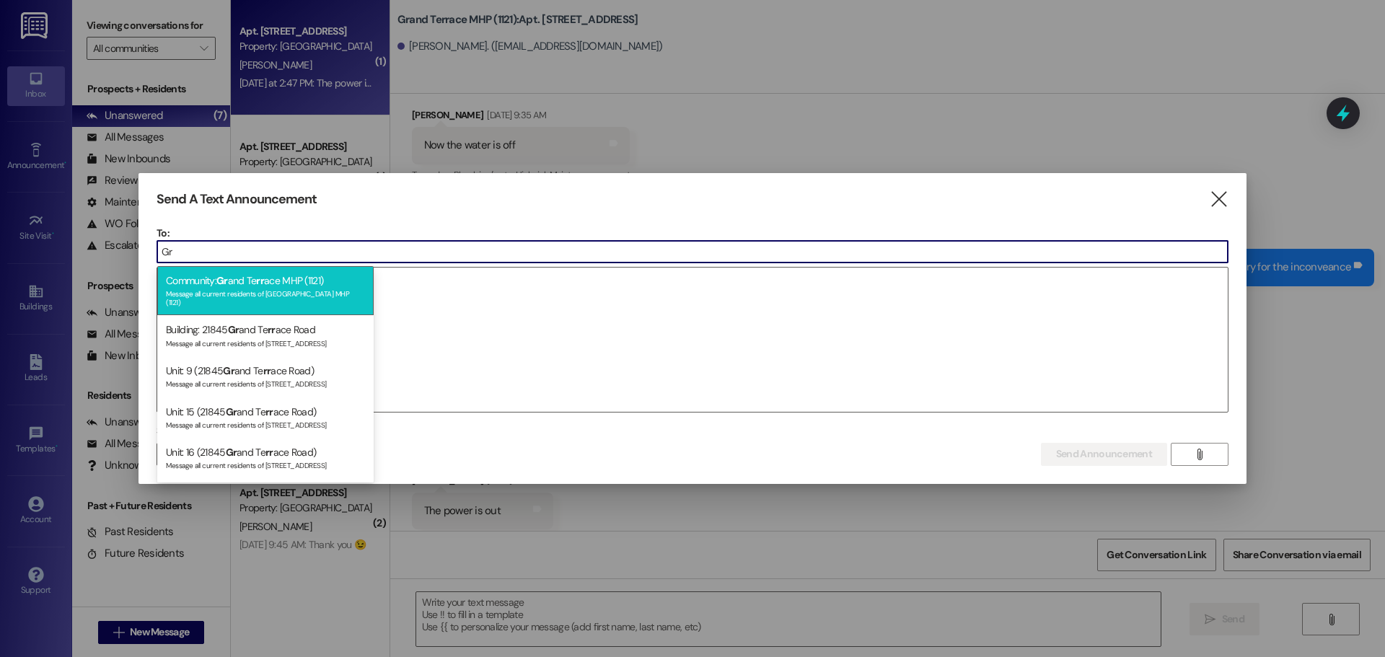
type input "Gr"
click at [255, 287] on div "Community: Gr and Te rr ace MHP (1121) Message all current residents of [GEOGRA…" at bounding box center [265, 290] width 216 height 49
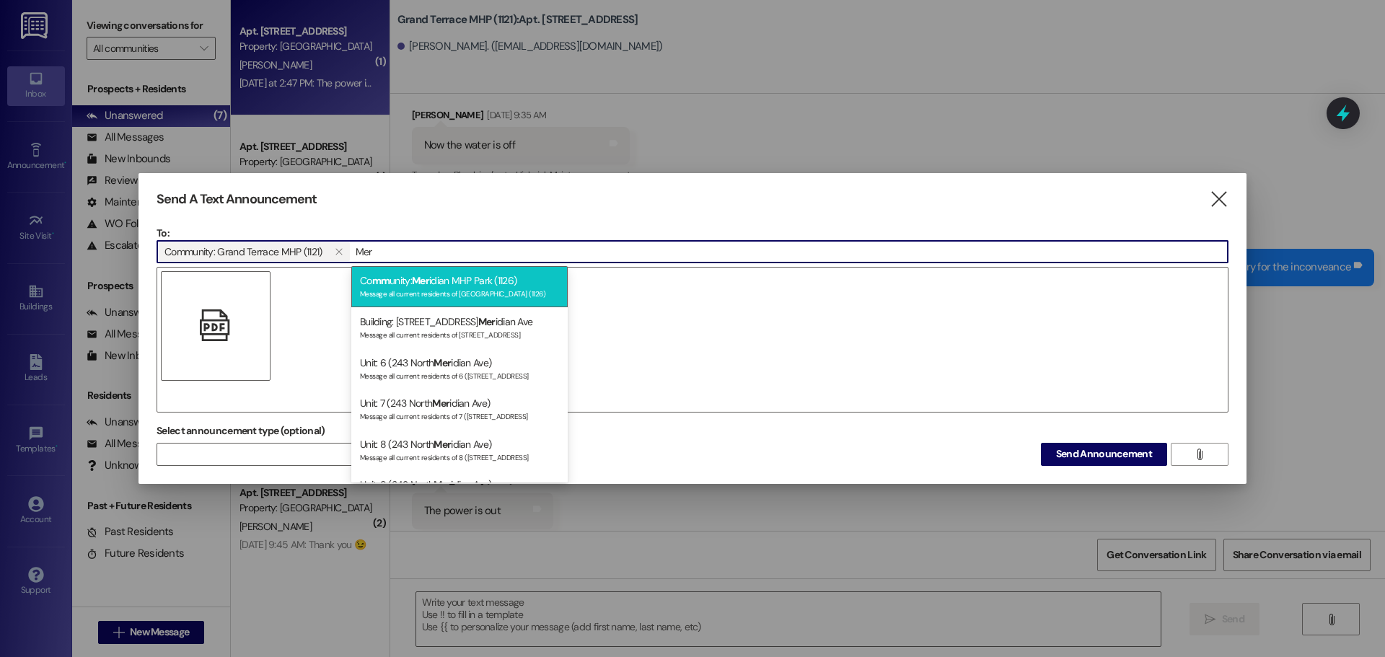
type input "Mer"
click at [465, 281] on div "Co mm unity: Mer idian MHP Park (1126) Message all current residents of [GEOGRA…" at bounding box center [459, 286] width 216 height 41
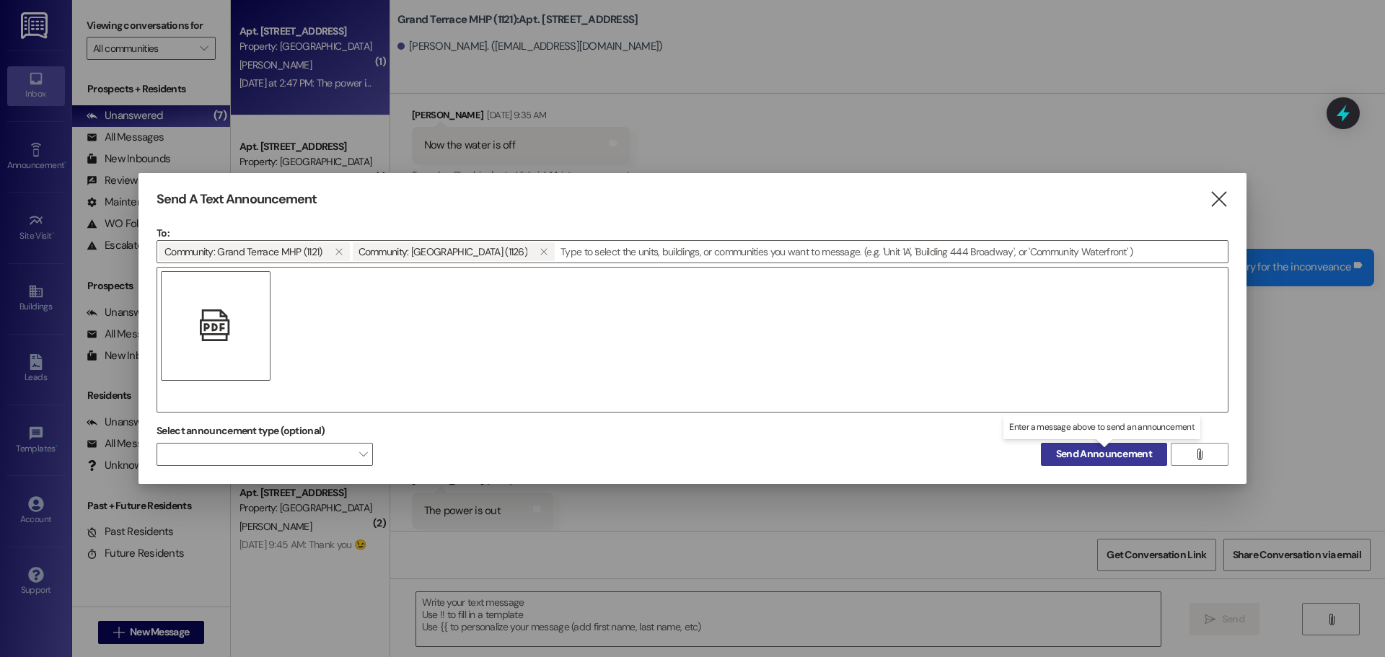
click at [1111, 457] on span "Send Announcement" at bounding box center [1104, 454] width 96 height 15
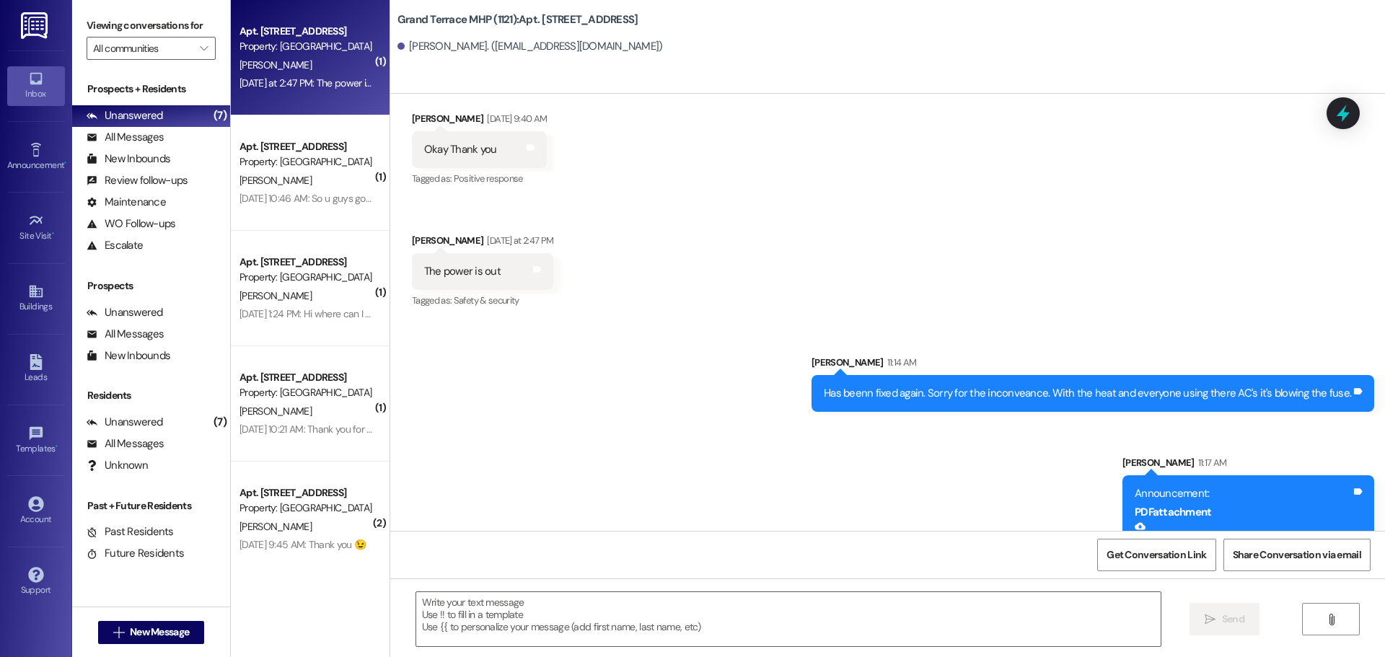
scroll to position [11551, 0]
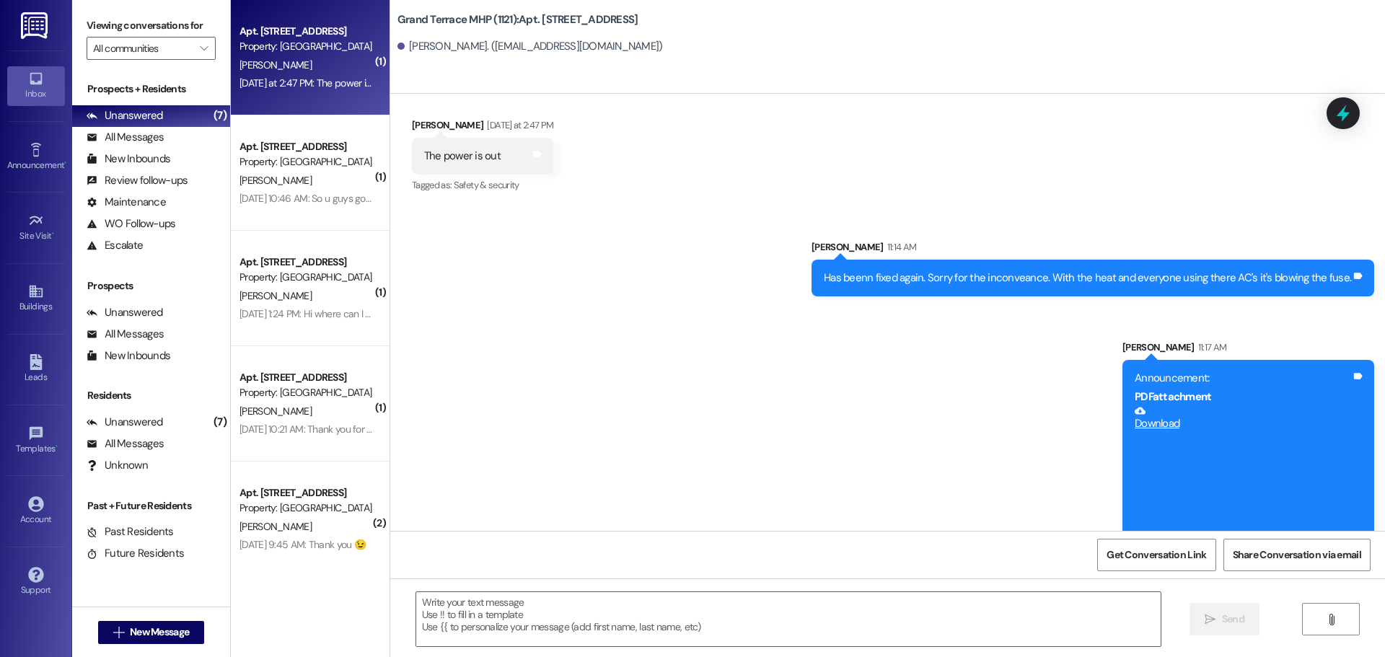
drag, startPoint x: 635, startPoint y: 478, endPoint x: 624, endPoint y: 490, distance: 16.4
click at [634, 477] on div "Sent via SMS [PERSON_NAME] 11:14 AM Has beenn fixed again. Sorry for the inconv…" at bounding box center [887, 384] width 995 height 355
click at [131, 114] on div "Unanswered" at bounding box center [125, 115] width 76 height 15
click at [30, 299] on div "Buildings" at bounding box center [36, 306] width 72 height 14
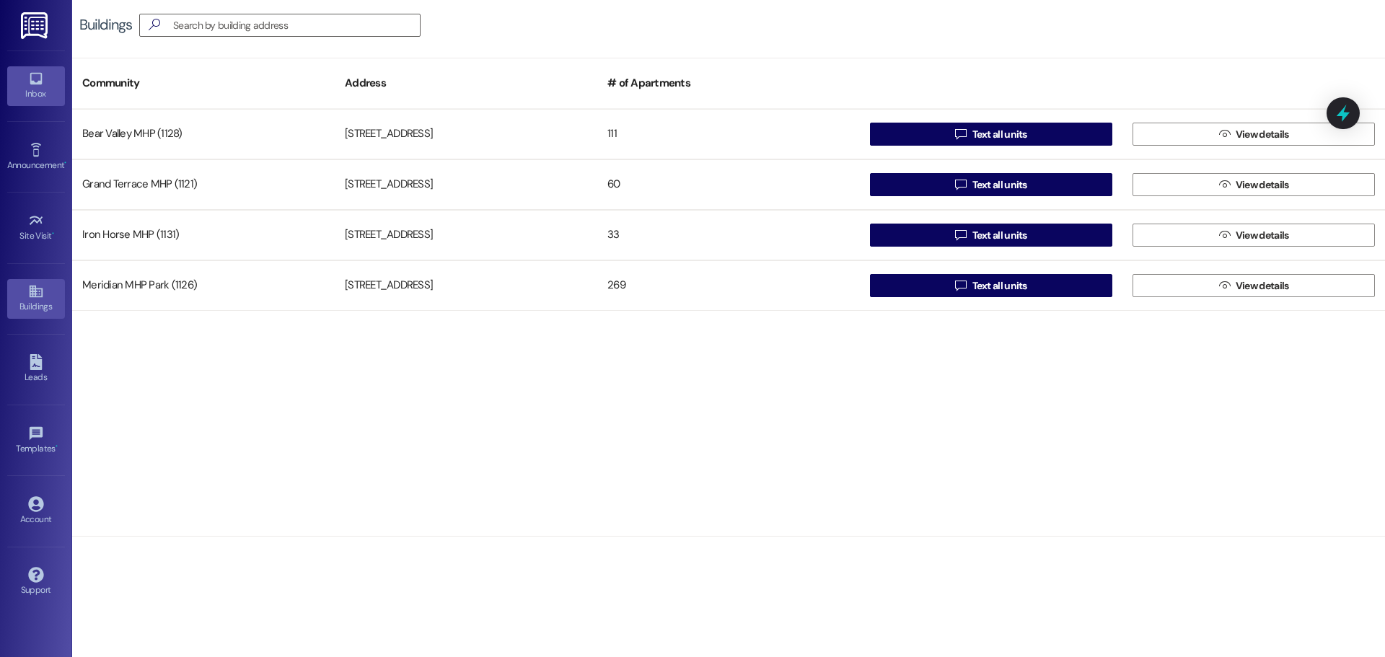
click at [36, 92] on div "Inbox" at bounding box center [36, 94] width 72 height 14
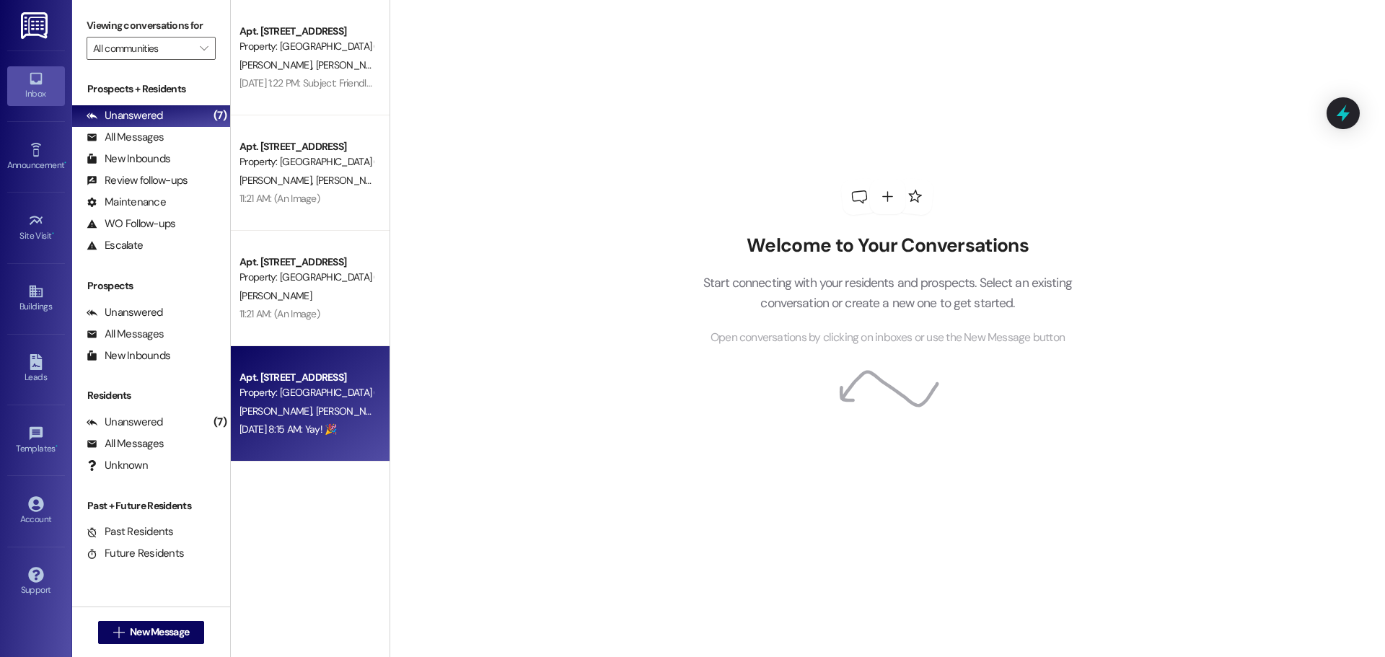
click at [322, 400] on div "Property: [GEOGRAPHIC_DATA] (1126)" at bounding box center [306, 392] width 133 height 15
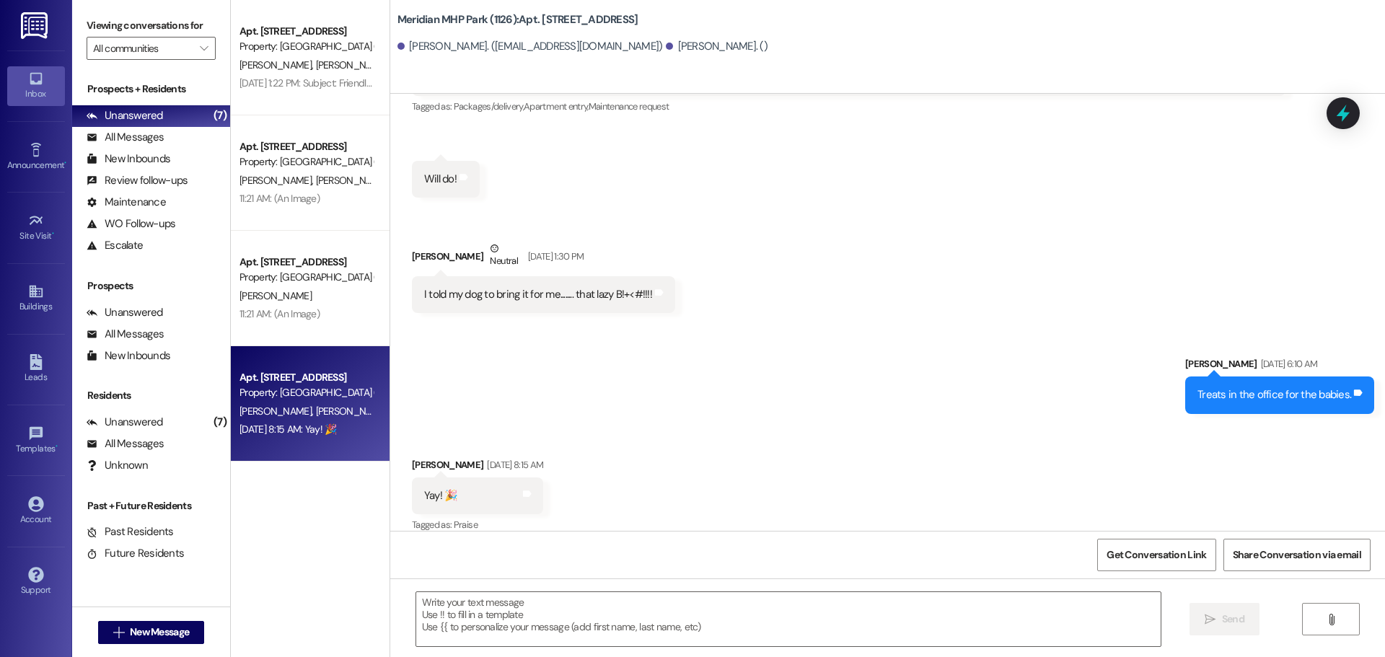
scroll to position [464, 0]
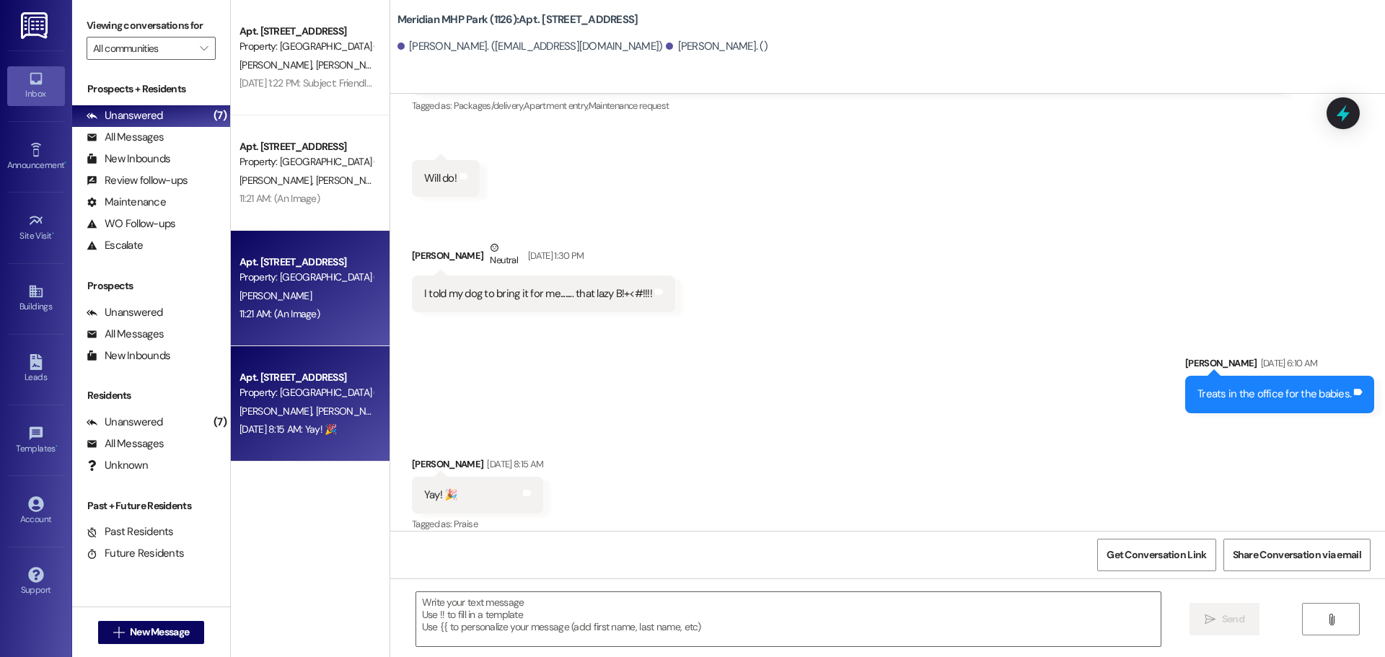
click at [276, 300] on span "[PERSON_NAME]" at bounding box center [276, 295] width 72 height 13
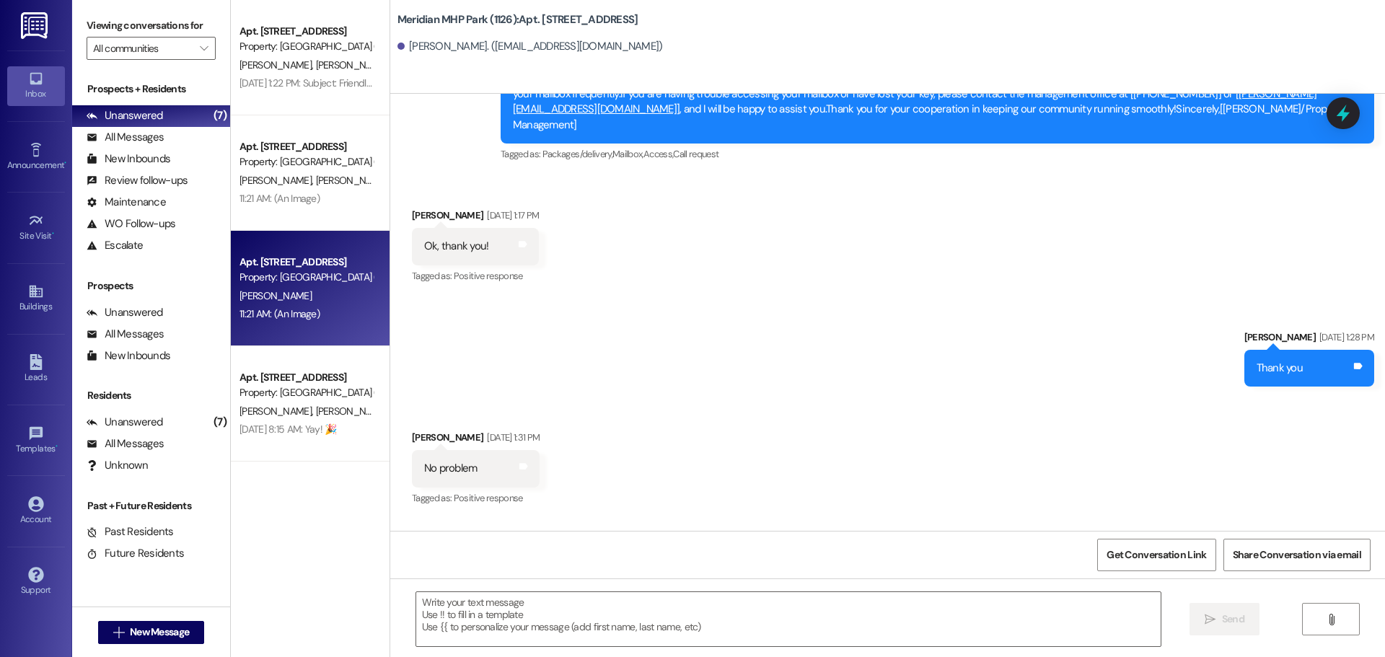
scroll to position [2753, 0]
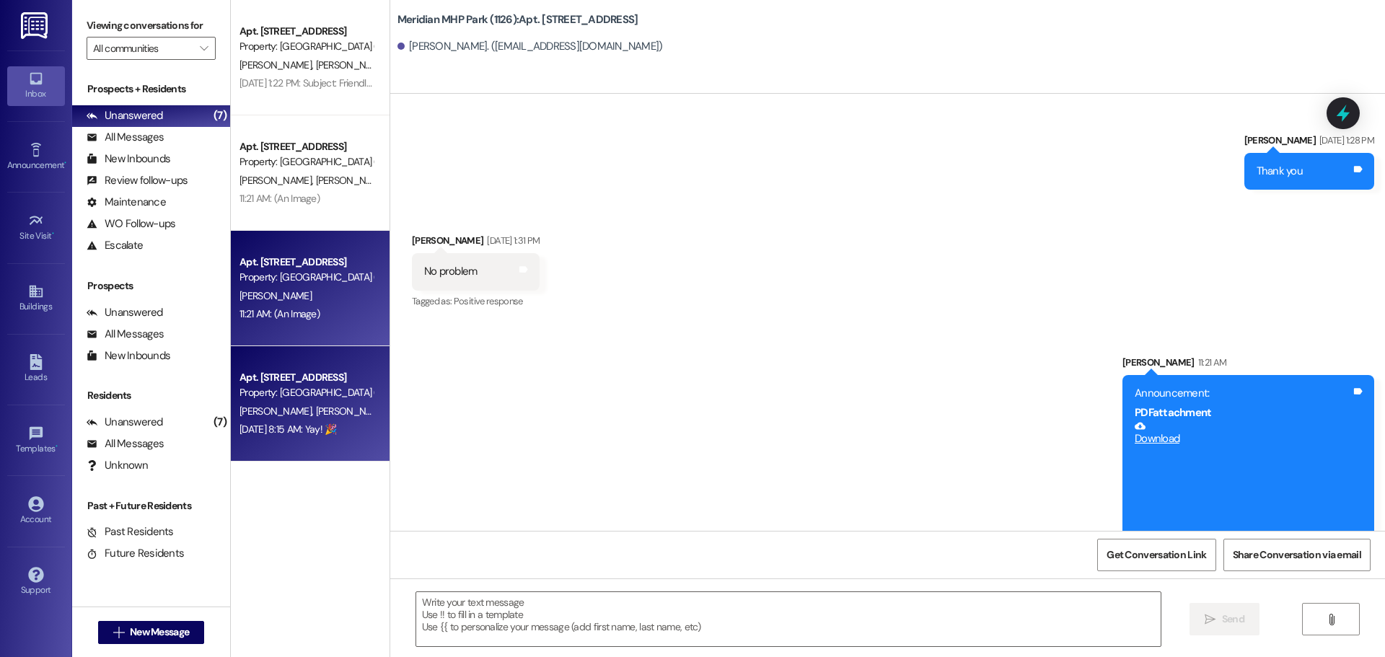
click at [286, 381] on div "Apt. [STREET_ADDRESS]" at bounding box center [306, 377] width 133 height 15
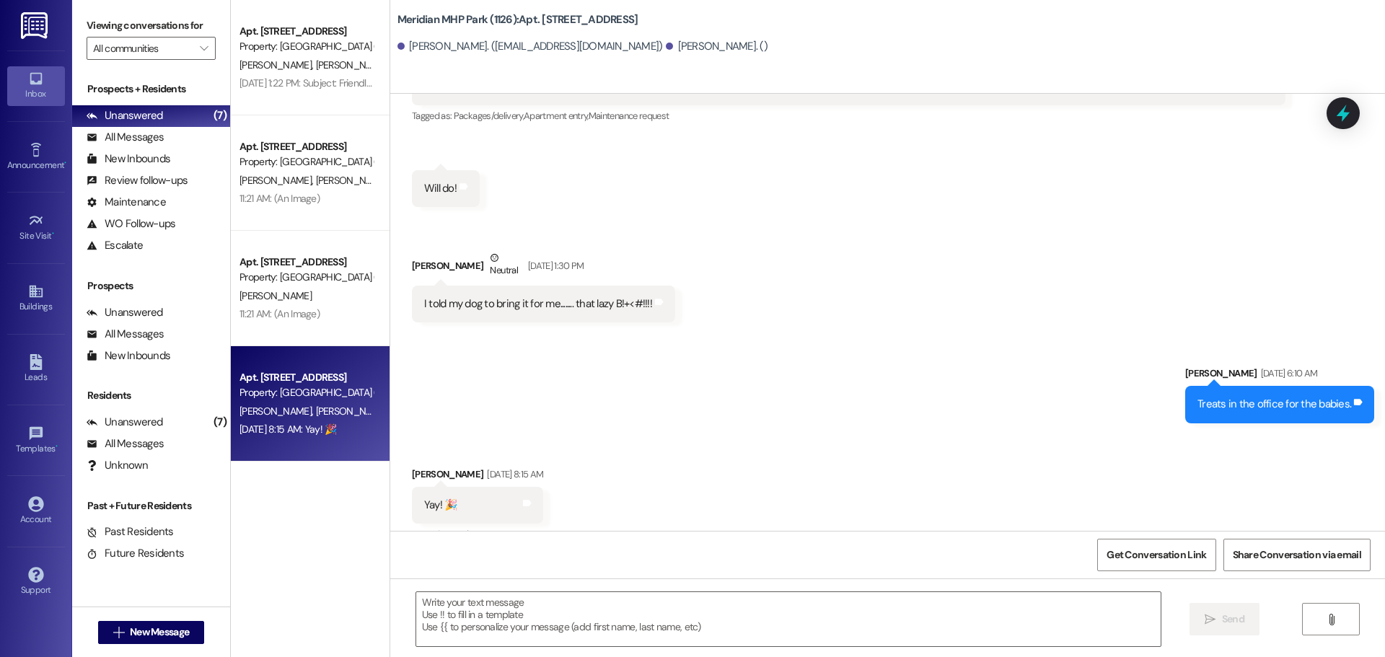
scroll to position [457, 0]
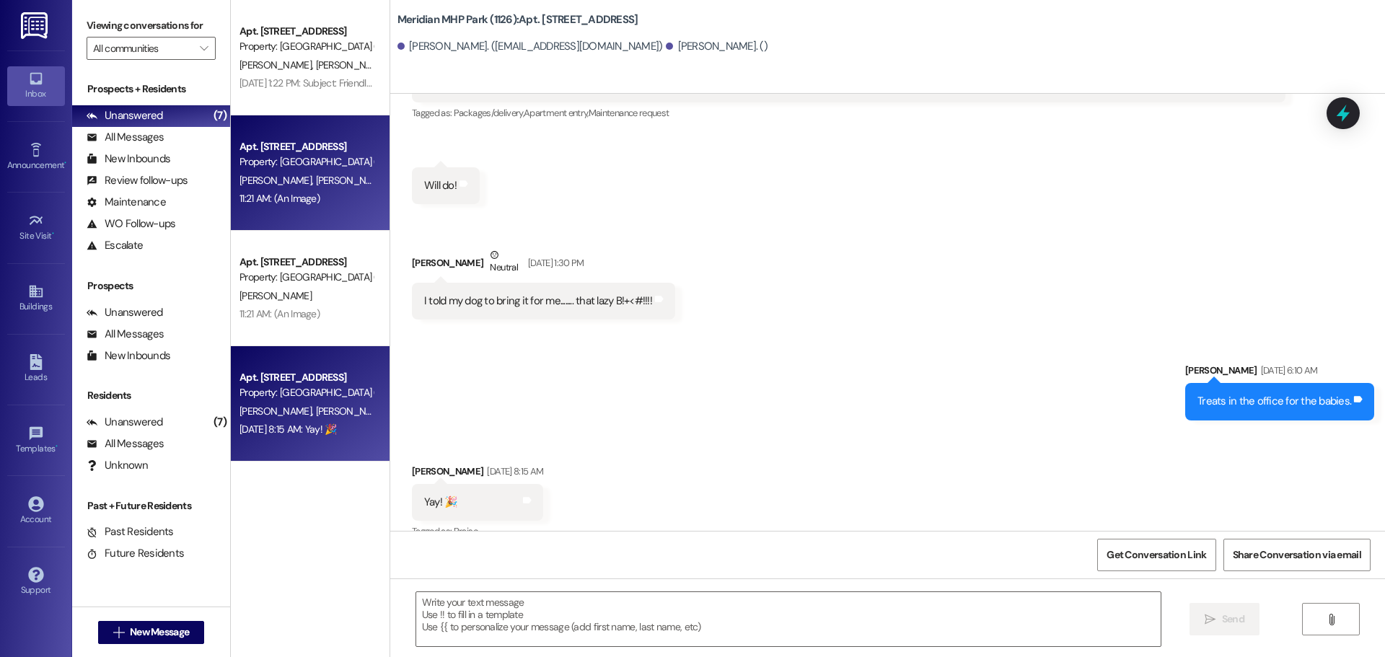
click at [267, 163] on div "Property: [GEOGRAPHIC_DATA] (1126)" at bounding box center [306, 161] width 133 height 15
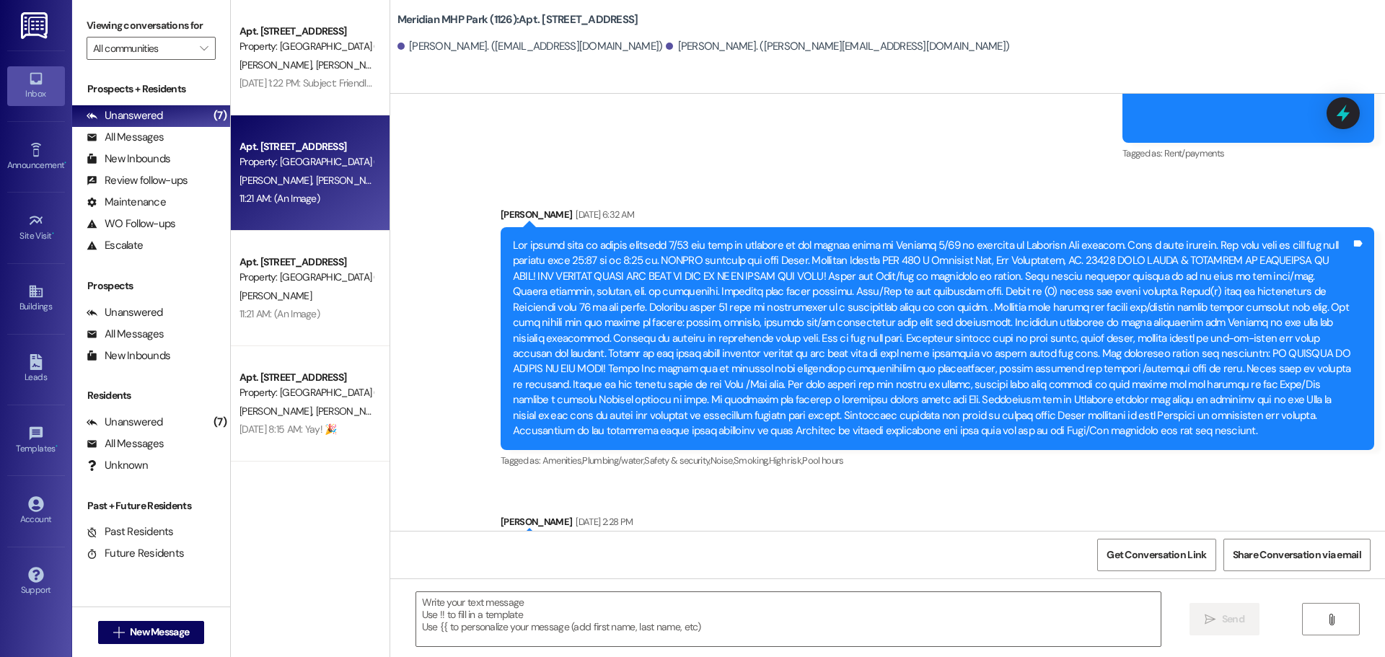
scroll to position [1625, 0]
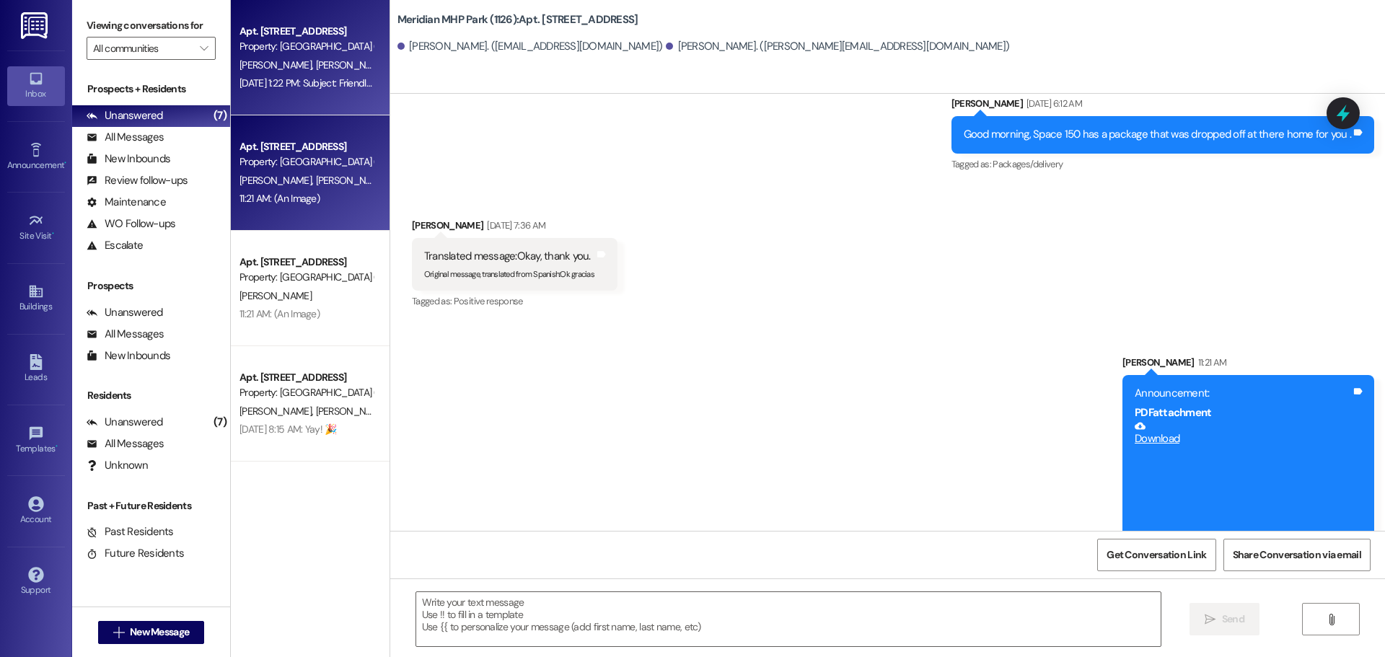
click at [315, 63] on span "[PERSON_NAME]" at bounding box center [351, 64] width 72 height 13
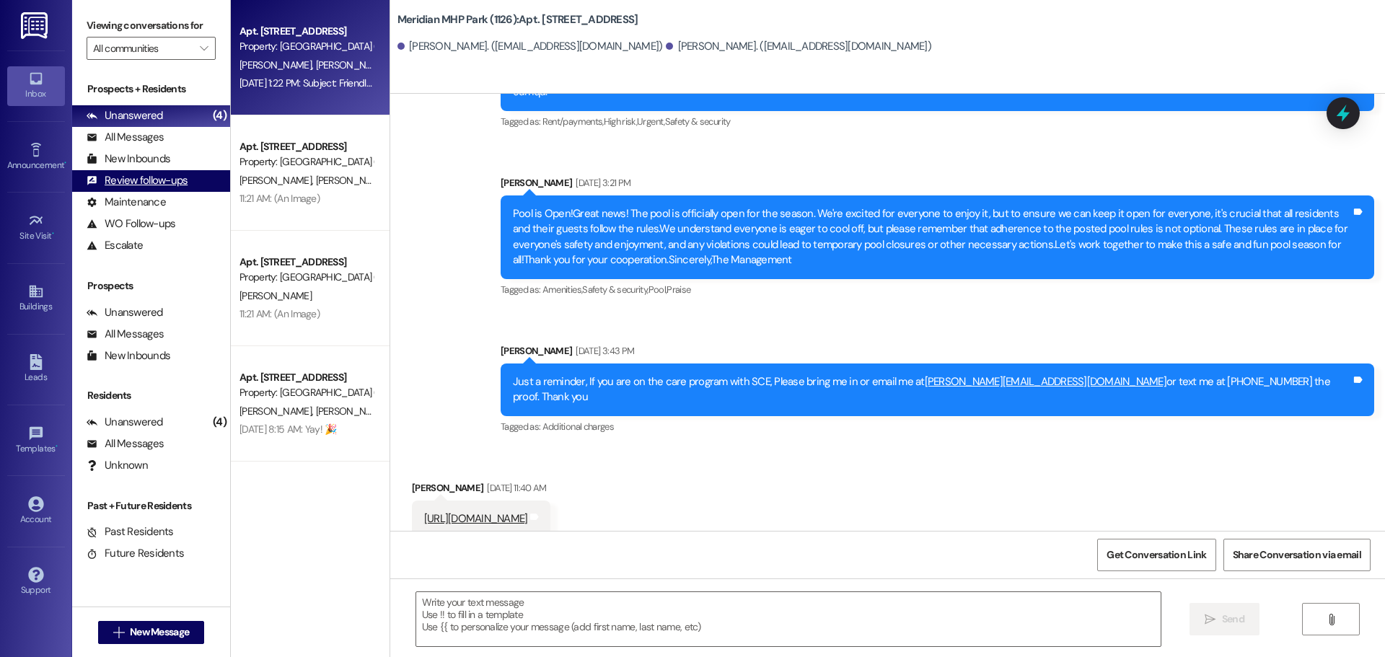
scroll to position [878, 0]
